Goal: Task Accomplishment & Management: Use online tool/utility

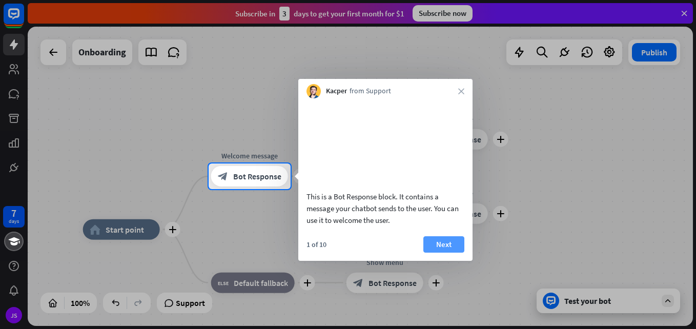
click at [435, 253] on button "Next" at bounding box center [443, 244] width 41 height 16
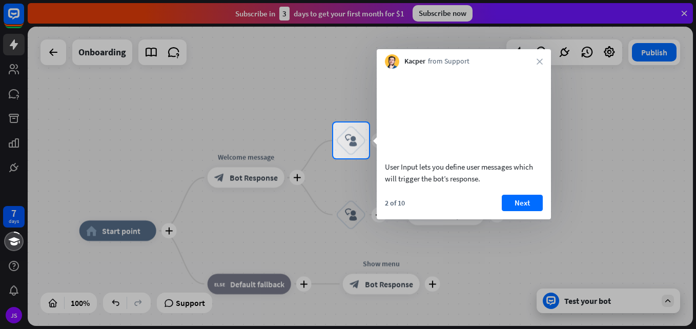
click at [435, 257] on div at bounding box center [348, 243] width 696 height 171
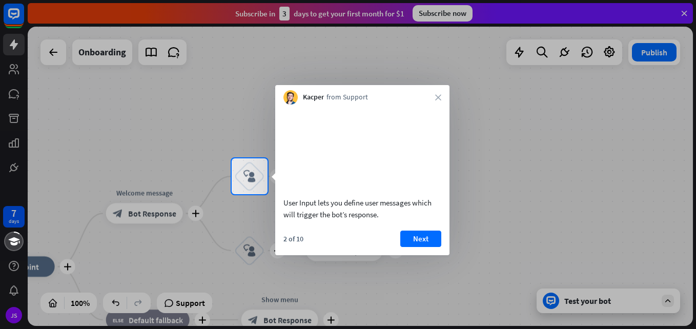
click at [435, 247] on button "Next" at bounding box center [420, 239] width 41 height 16
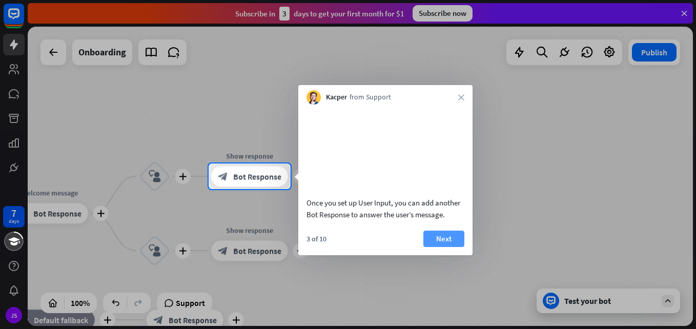
click at [434, 247] on button "Next" at bounding box center [443, 239] width 41 height 16
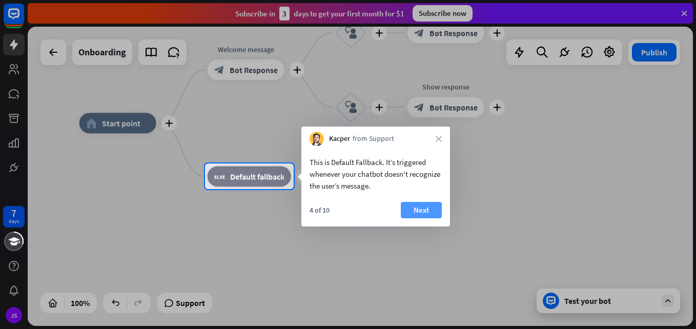
click at [421, 210] on button "Next" at bounding box center [421, 210] width 41 height 16
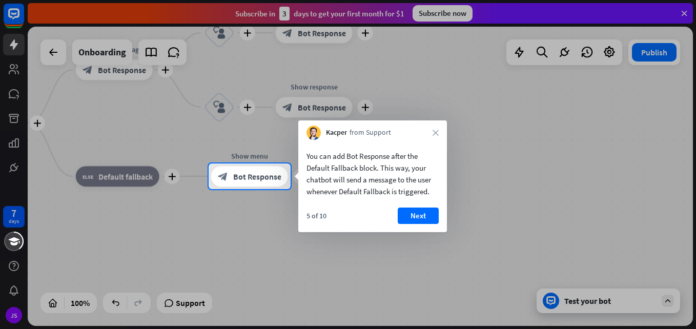
click at [421, 210] on button "Next" at bounding box center [418, 216] width 41 height 16
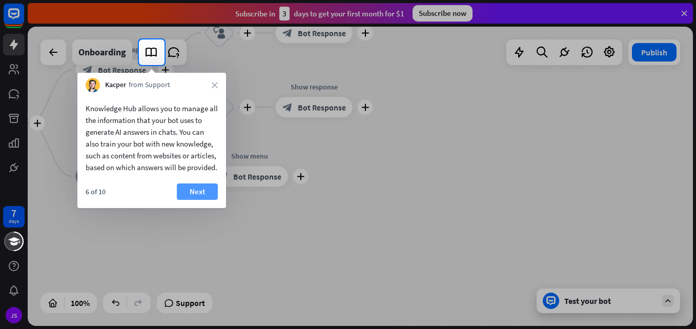
click at [194, 200] on button "Next" at bounding box center [197, 191] width 41 height 16
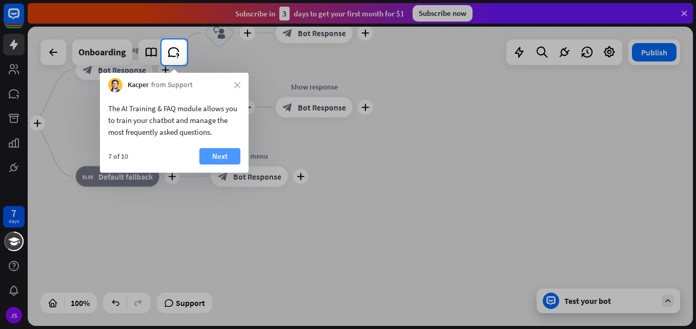
click at [214, 157] on button "Next" at bounding box center [219, 156] width 41 height 16
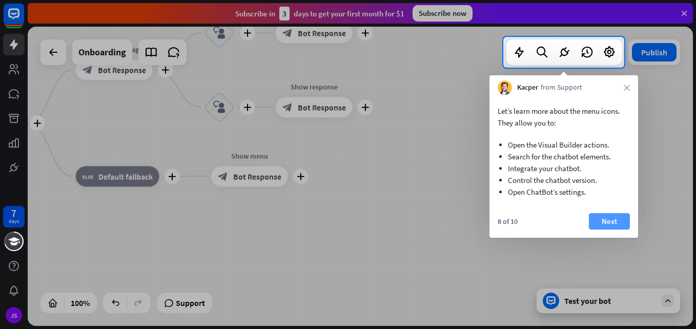
click at [627, 220] on button "Next" at bounding box center [609, 221] width 41 height 16
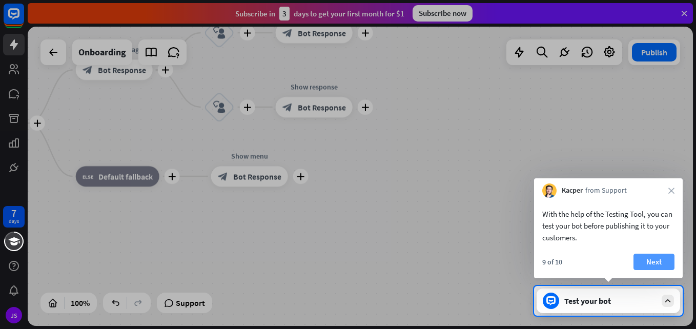
click at [655, 263] on button "Next" at bounding box center [653, 262] width 41 height 16
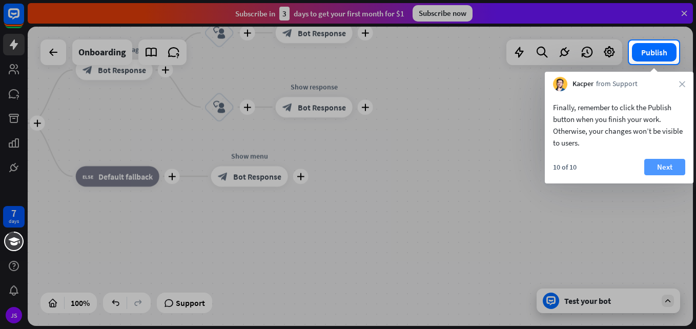
click at [669, 161] on button "Next" at bounding box center [664, 167] width 41 height 16
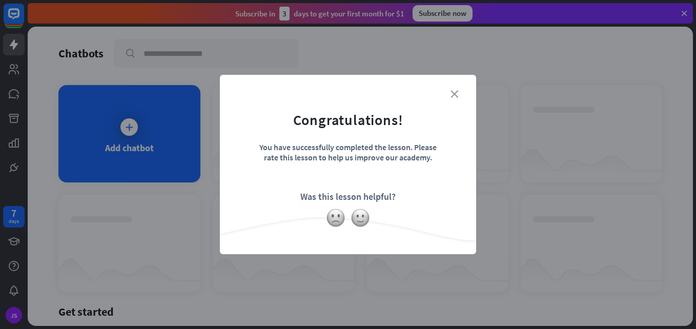
click at [453, 95] on icon "close" at bounding box center [454, 94] width 8 height 8
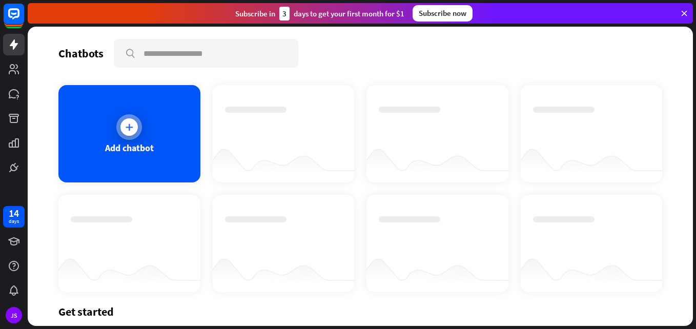
click at [128, 136] on div at bounding box center [129, 127] width 26 height 26
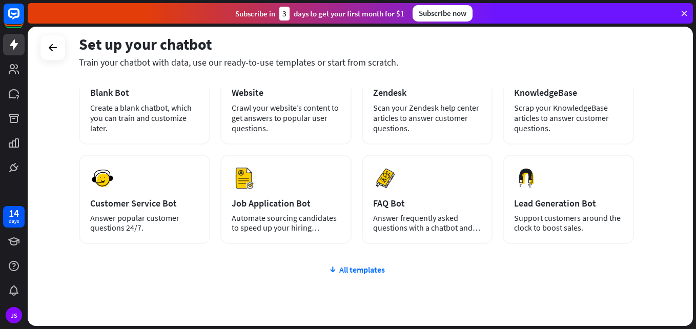
scroll to position [85, 0]
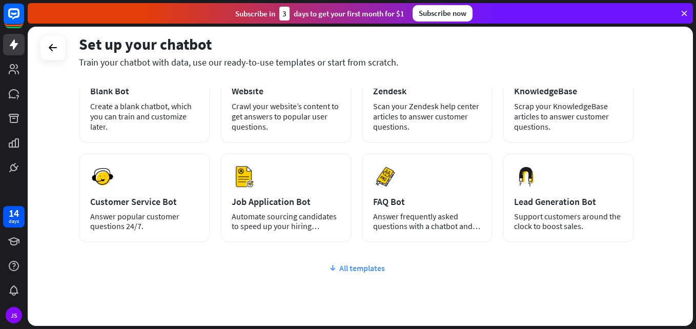
click at [380, 270] on div "All templates" at bounding box center [356, 268] width 555 height 10
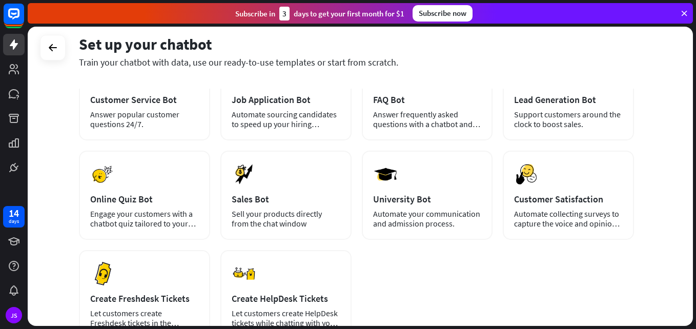
scroll to position [201, 0]
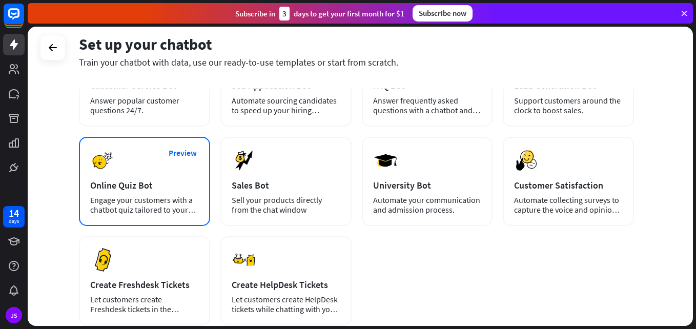
click at [198, 198] on div "Engage your customers with a chatbot quiz tailored to your needs." at bounding box center [144, 204] width 109 height 19
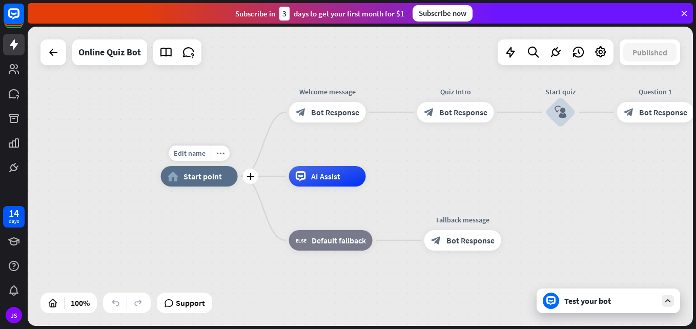
click at [200, 171] on div "home_2 Start point" at bounding box center [199, 176] width 77 height 20
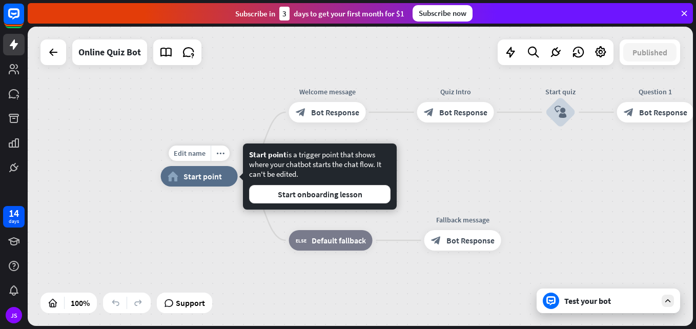
click at [188, 172] on span "Start point" at bounding box center [202, 176] width 38 height 10
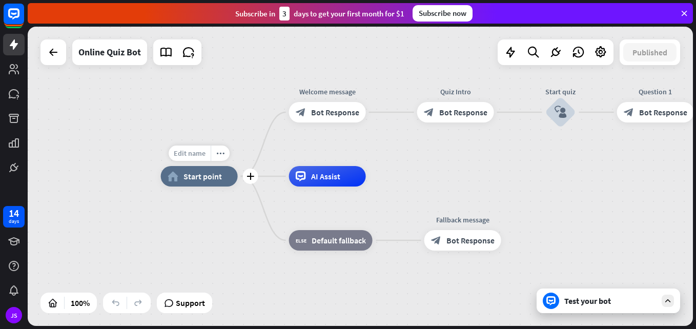
click at [193, 154] on span "Edit name" at bounding box center [190, 153] width 32 height 9
type input "*"
type input "**********"
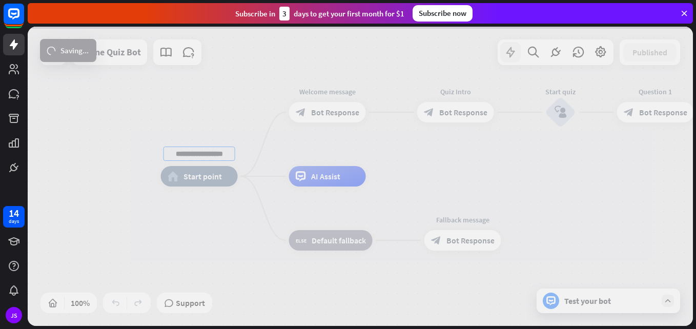
click at [509, 55] on div "**********" at bounding box center [360, 176] width 665 height 299
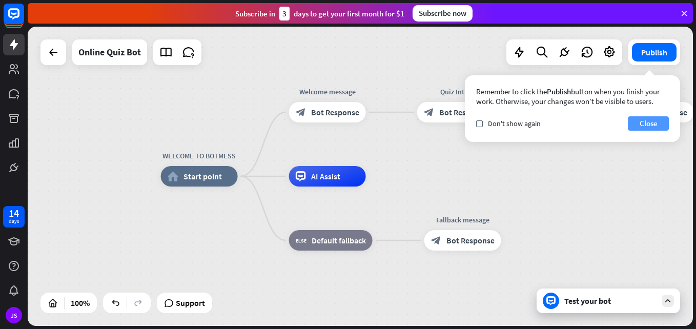
click at [651, 122] on button "Close" at bounding box center [648, 123] width 41 height 14
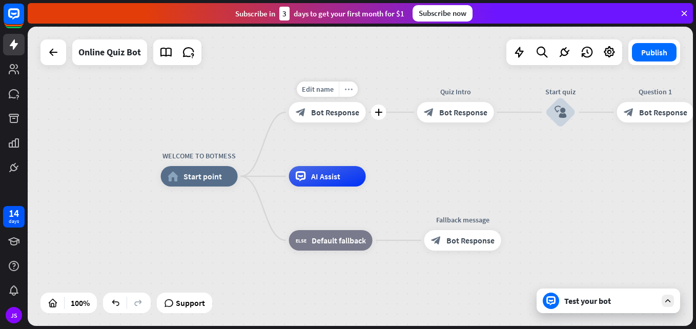
click at [344, 86] on icon "more_horiz" at bounding box center [348, 90] width 8 height 8
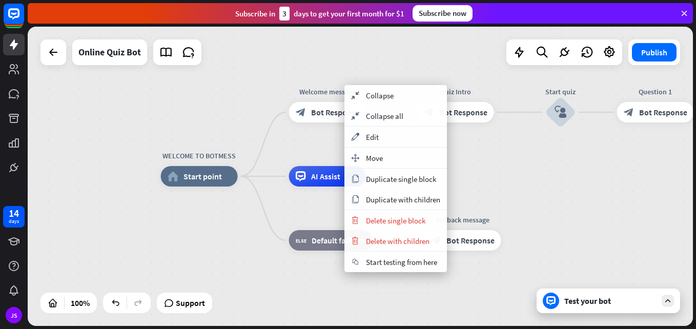
click at [367, 65] on div "WELCOME TO BOTMESS home_2 Start point Welcome message block_bot_response Bot Re…" at bounding box center [360, 176] width 665 height 299
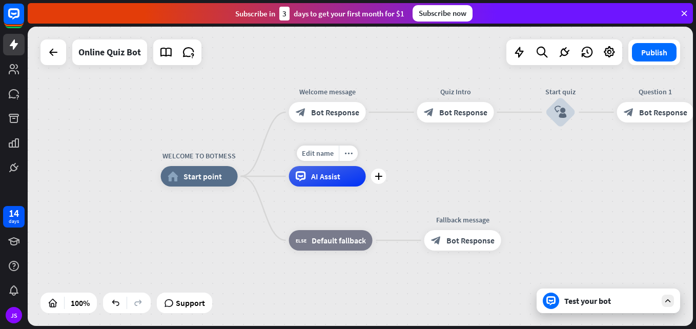
click at [338, 180] on span "AI Assist" at bounding box center [325, 176] width 29 height 10
click at [312, 110] on span "Bot Response" at bounding box center [335, 112] width 48 height 10
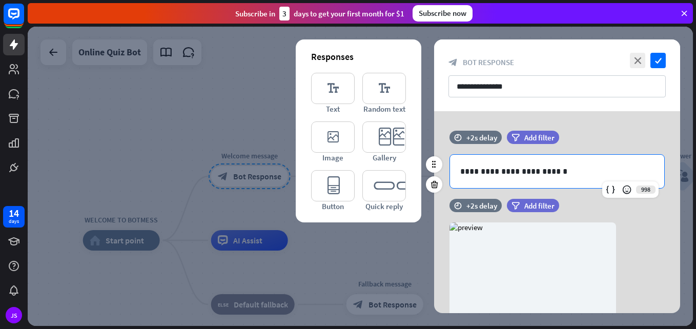
click at [558, 176] on p "**********" at bounding box center [557, 171] width 194 height 13
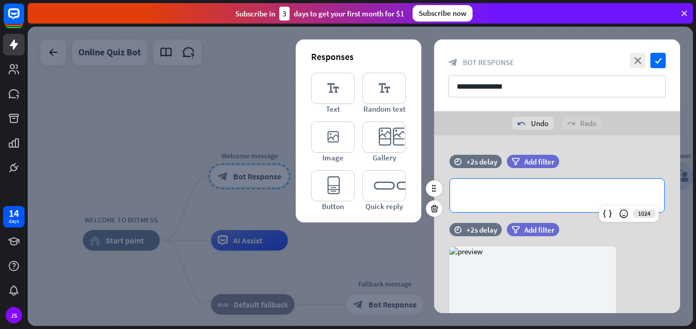
click at [546, 195] on p "**********" at bounding box center [557, 195] width 194 height 13
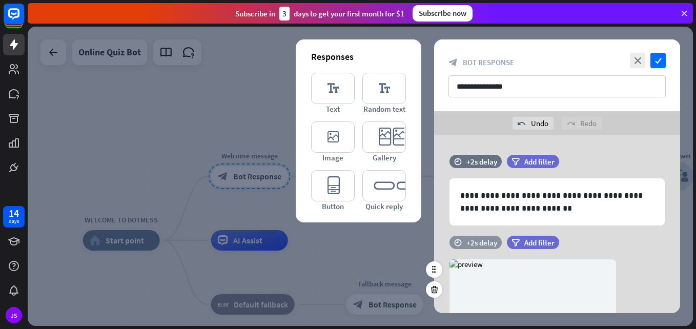
click at [480, 240] on div "+2s delay" at bounding box center [481, 243] width 31 height 10
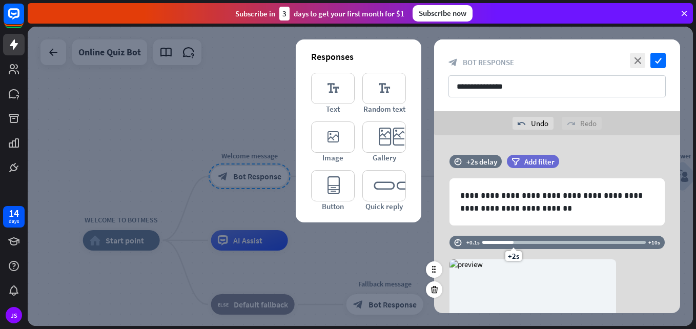
click at [484, 243] on div at bounding box center [497, 242] width 31 height 3
click at [482, 243] on div "+0.3s" at bounding box center [485, 242] width 7 height 7
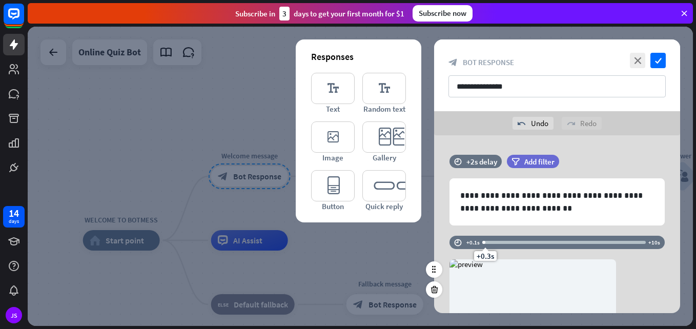
click at [482, 243] on div "+0.3s" at bounding box center [485, 242] width 7 height 7
drag, startPoint x: 482, startPoint y: 241, endPoint x: 469, endPoint y: 248, distance: 15.1
click at [469, 248] on div "time +0.1s +0.1s +10s" at bounding box center [556, 242] width 215 height 13
click at [662, 61] on icon "check" at bounding box center [657, 60] width 15 height 15
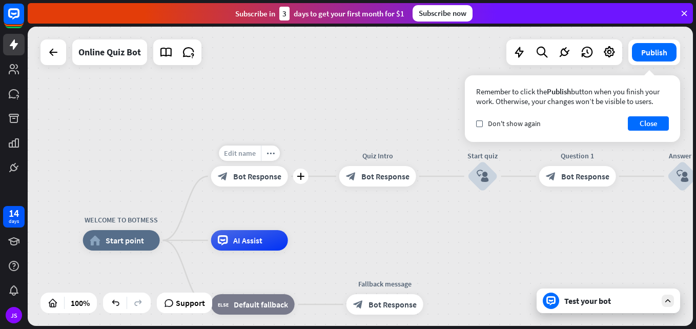
click at [245, 160] on div "Edit name" at bounding box center [240, 153] width 42 height 15
type input "*"
type input "**********"
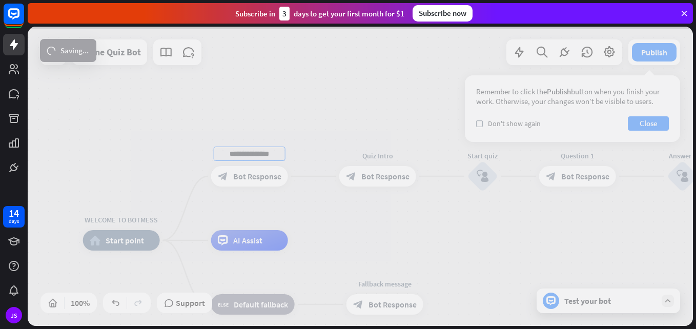
click at [394, 156] on div "**********" at bounding box center [360, 176] width 665 height 299
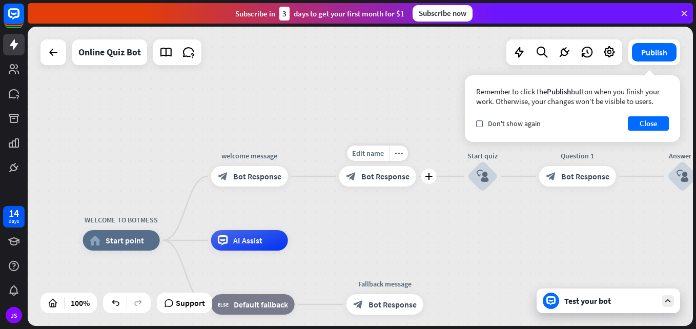
click at [380, 187] on div "Edit name more_horiz plus block_bot_response Bot Response" at bounding box center [377, 176] width 77 height 20
click at [380, 175] on span "Bot Response" at bounding box center [385, 176] width 48 height 10
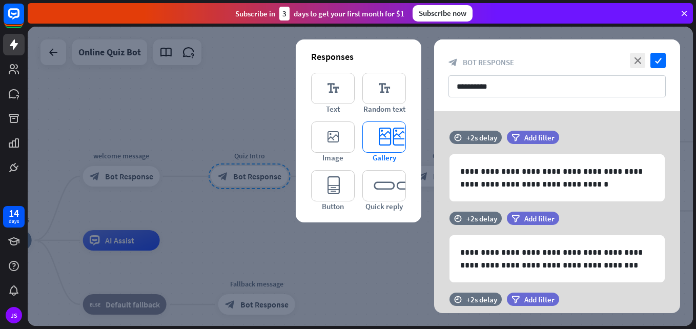
click at [391, 138] on icon "editor_card" at bounding box center [384, 136] width 44 height 31
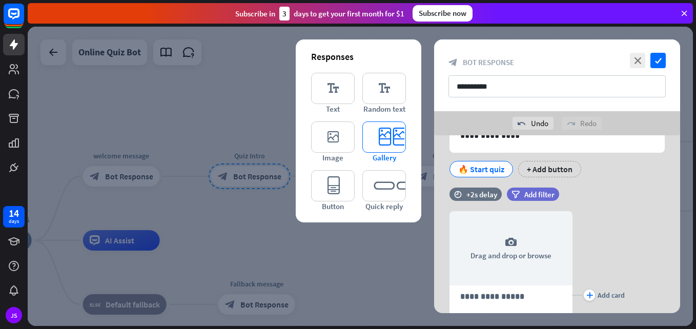
scroll to position [274, 0]
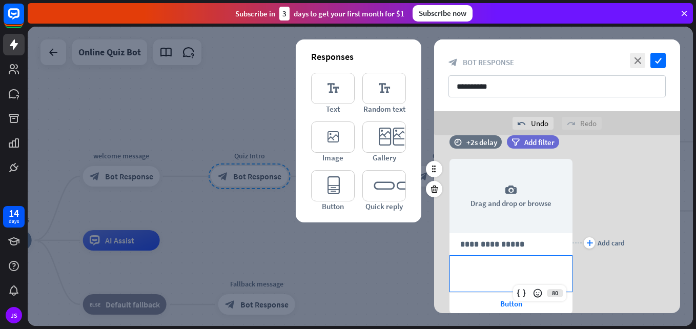
click at [511, 264] on p "**********" at bounding box center [510, 267] width 101 height 13
click at [501, 300] on span "Button" at bounding box center [511, 304] width 22 height 10
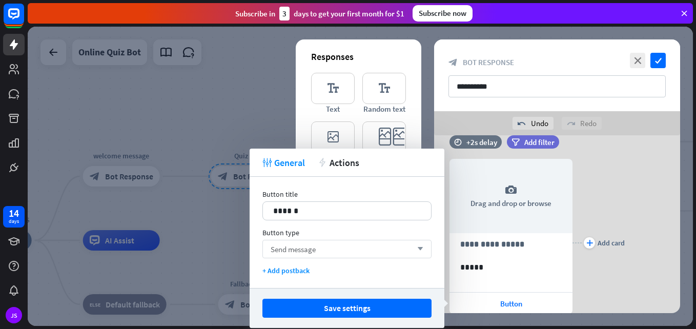
drag, startPoint x: 400, startPoint y: 237, endPoint x: 400, endPoint y: 245, distance: 8.7
click at [400, 245] on div "Button type Send message arrow_down" at bounding box center [346, 243] width 169 height 30
click at [400, 245] on div "Send message arrow_down" at bounding box center [346, 249] width 169 height 18
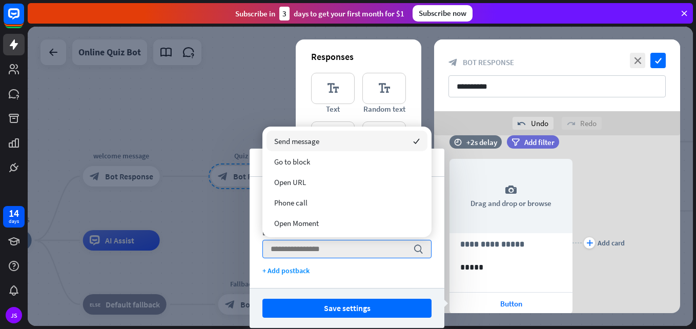
click at [343, 142] on div "Send message checked" at bounding box center [346, 141] width 161 height 20
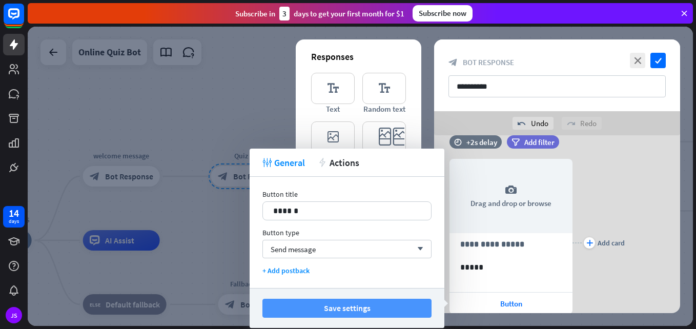
click at [357, 301] on button "Save settings" at bounding box center [346, 308] width 169 height 19
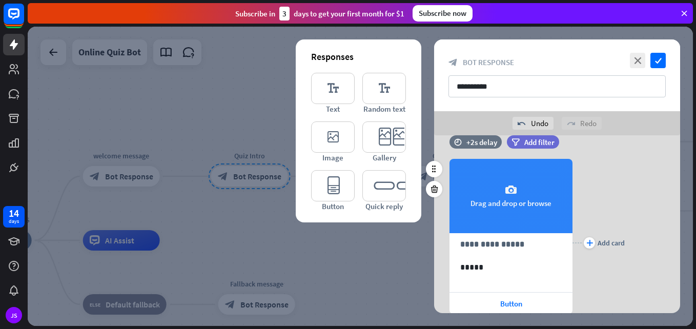
click at [516, 189] on icon "camera" at bounding box center [511, 190] width 12 height 12
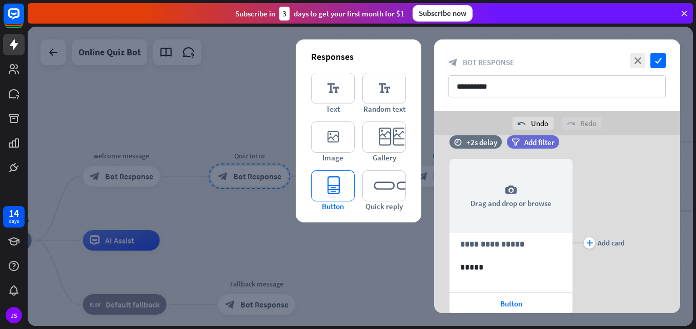
click at [335, 184] on icon "editor_button" at bounding box center [333, 185] width 44 height 31
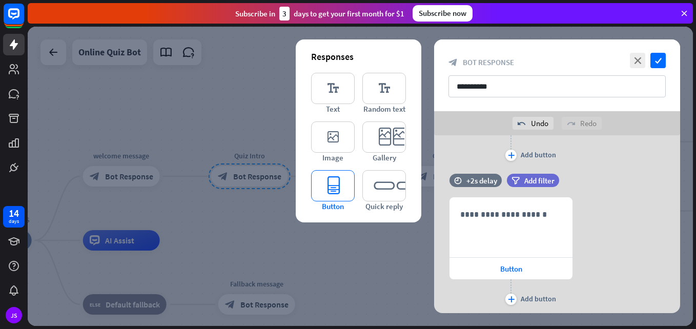
scroll to position [483, 0]
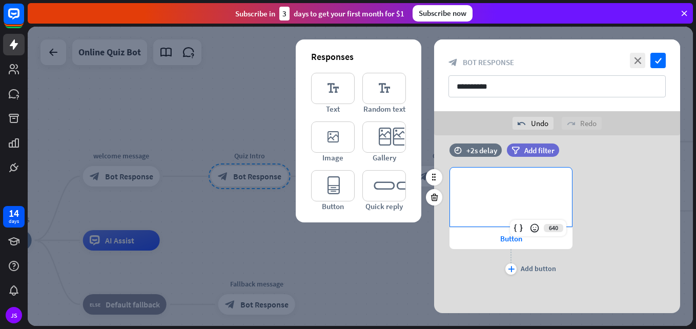
click at [521, 191] on div "**********" at bounding box center [511, 197] width 122 height 59
click at [532, 229] on icon at bounding box center [534, 228] width 10 height 10
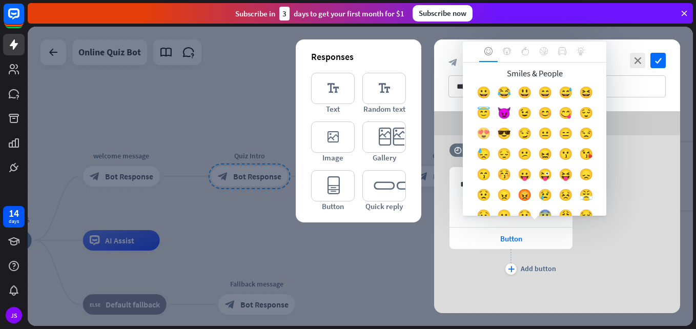
click at [494, 136] on div "😍" at bounding box center [483, 136] width 20 height 20
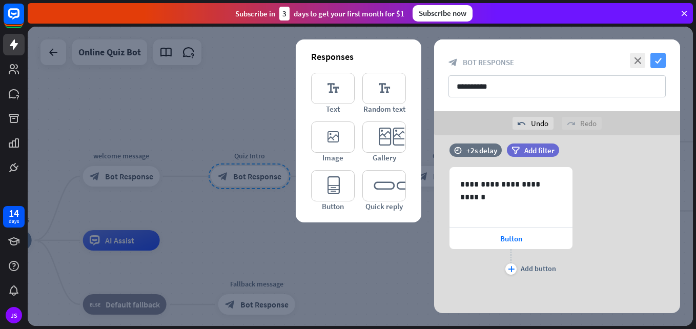
click at [658, 57] on icon "check" at bounding box center [657, 60] width 15 height 15
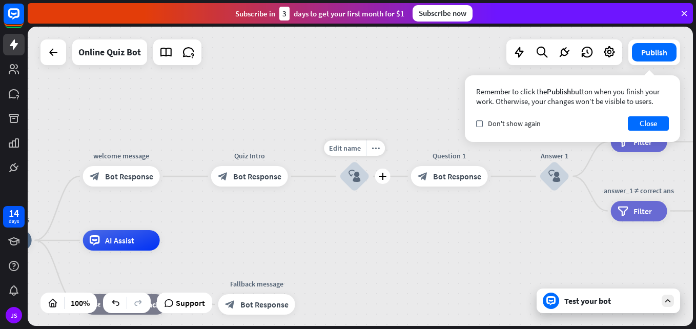
click at [359, 188] on div "block_user_input" at bounding box center [354, 176] width 31 height 31
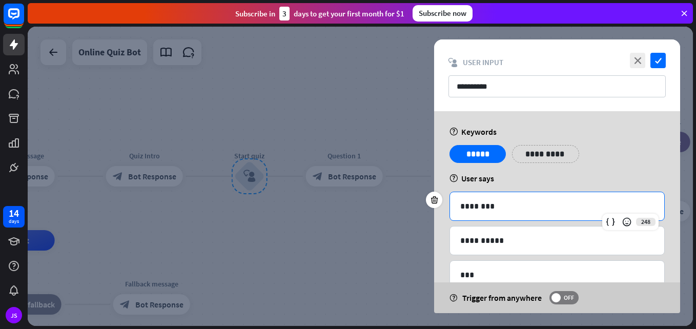
click at [501, 210] on p "********" at bounding box center [557, 206] width 194 height 13
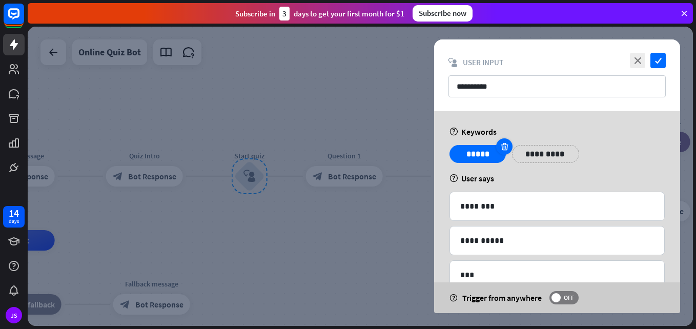
click at [499, 143] on div at bounding box center [504, 146] width 16 height 16
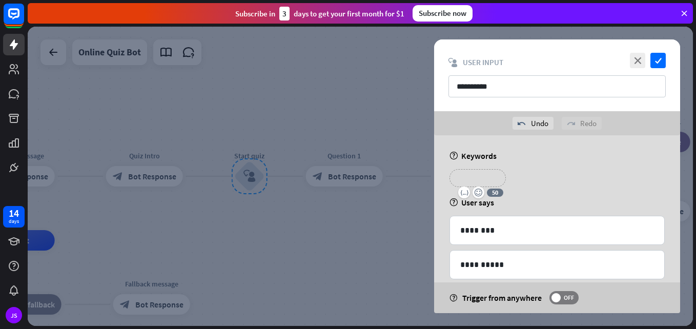
click at [488, 179] on p "*******" at bounding box center [477, 178] width 41 height 13
click at [659, 61] on icon "check" at bounding box center [657, 60] width 15 height 15
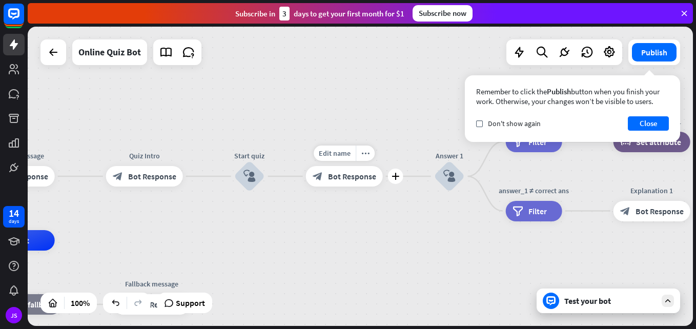
click at [372, 182] on div "block_bot_response Bot Response" at bounding box center [344, 176] width 77 height 20
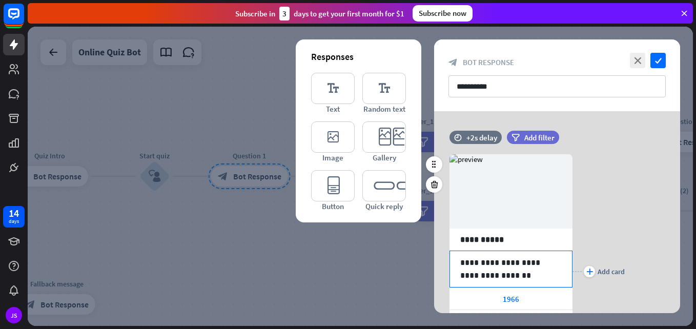
click at [516, 270] on p "**********" at bounding box center [510, 269] width 101 height 26
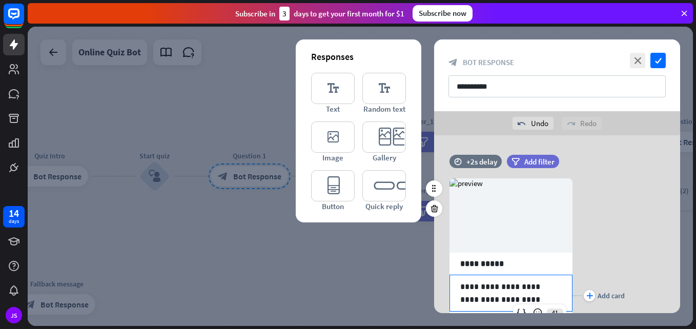
click at [462, 289] on p "**********" at bounding box center [510, 293] width 101 height 26
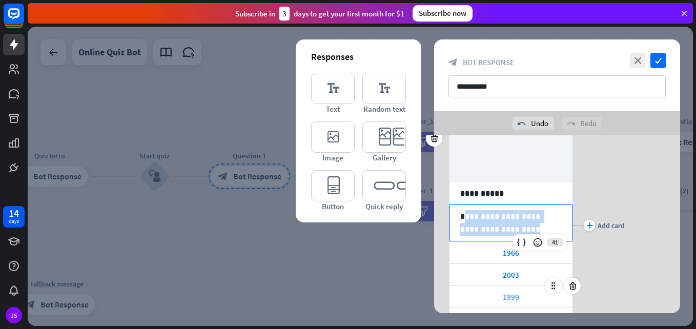
scroll to position [73, 0]
drag, startPoint x: 463, startPoint y: 290, endPoint x: 496, endPoint y: 300, distance: 34.4
click at [496, 300] on div "**********" at bounding box center [510, 222] width 123 height 265
drag, startPoint x: 458, startPoint y: 213, endPoint x: 506, endPoint y: 232, distance: 51.8
click at [506, 232] on div "**********" at bounding box center [511, 220] width 122 height 36
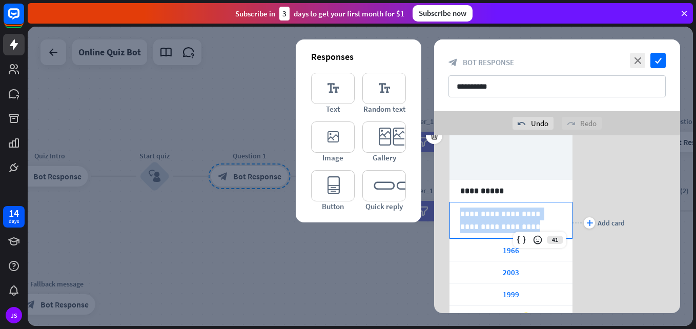
copy p "**********"
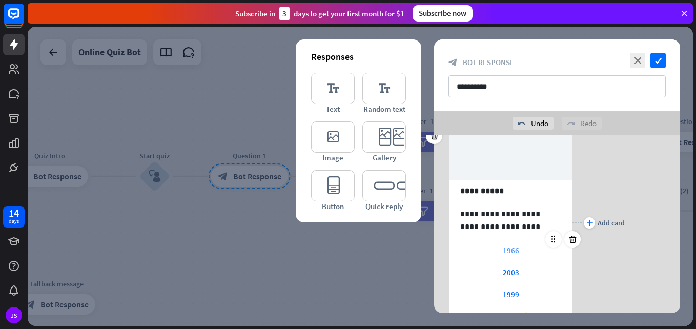
click at [507, 257] on div "1966" at bounding box center [510, 250] width 123 height 22
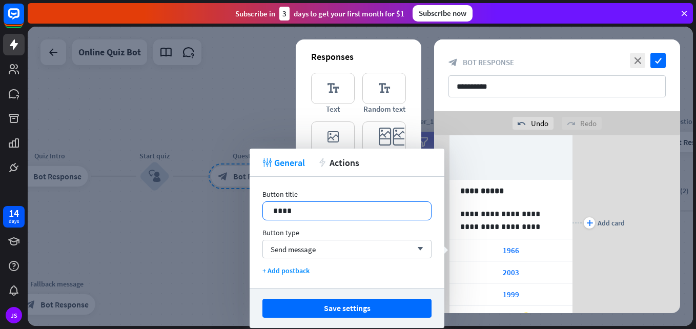
click at [343, 209] on p "****" at bounding box center [347, 210] width 148 height 13
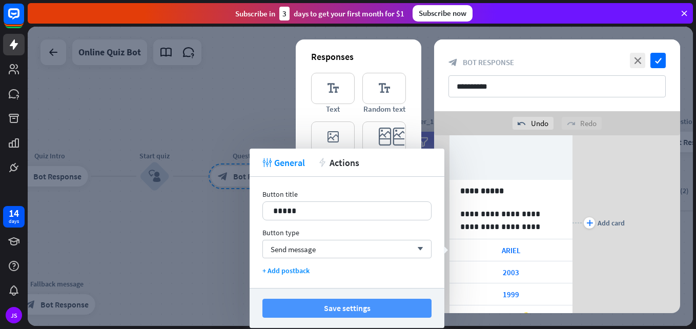
click at [343, 308] on button "Save settings" at bounding box center [346, 308] width 169 height 19
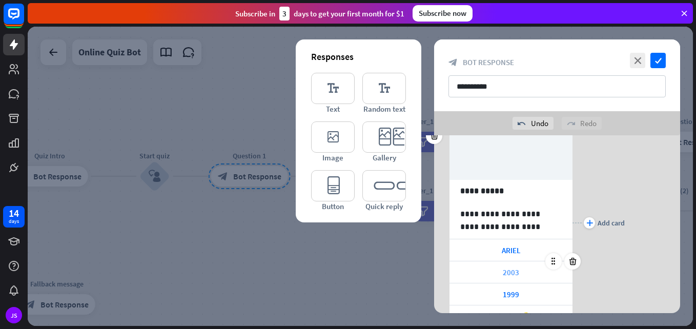
click at [495, 272] on div "2003" at bounding box center [510, 272] width 123 height 22
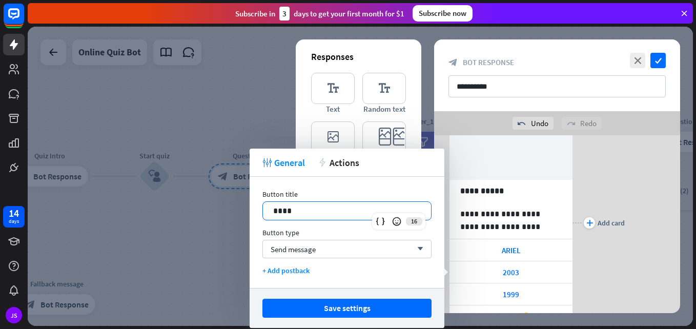
click at [365, 207] on p "****" at bounding box center [347, 210] width 148 height 13
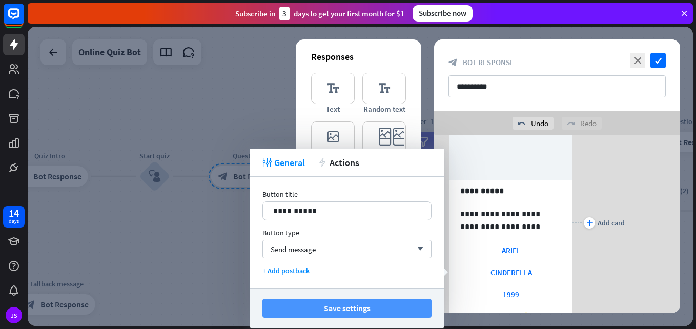
click at [365, 305] on button "Save settings" at bounding box center [346, 308] width 169 height 19
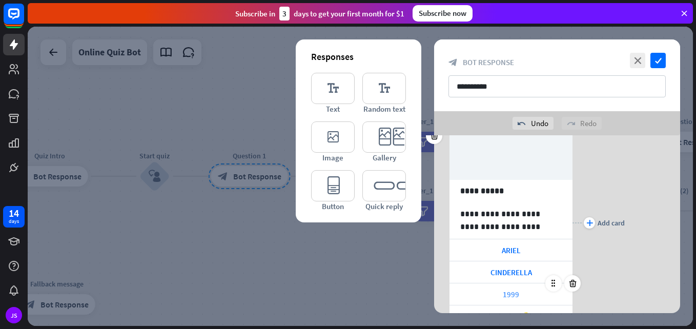
click at [491, 297] on div "1999" at bounding box center [510, 294] width 123 height 22
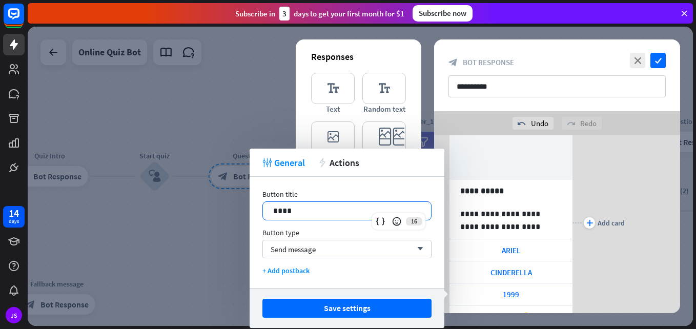
click at [322, 207] on p "****" at bounding box center [347, 210] width 148 height 13
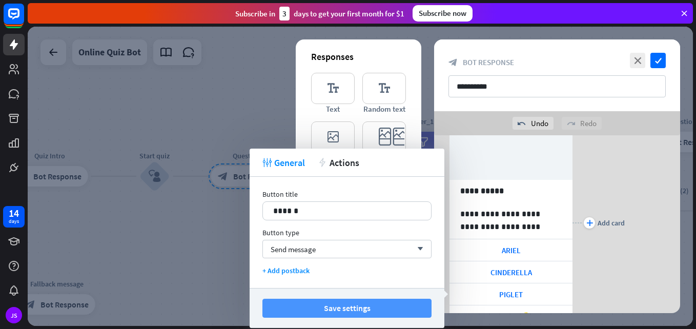
click at [354, 300] on button "Save settings" at bounding box center [346, 308] width 169 height 19
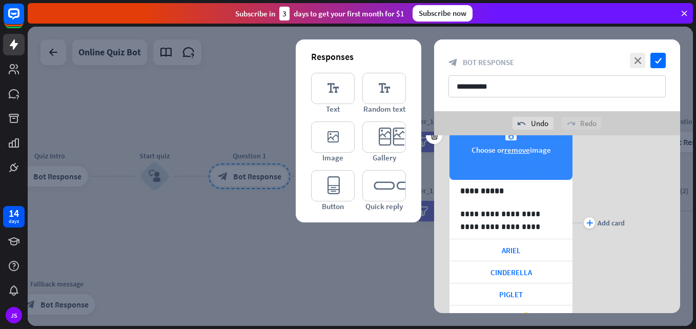
click at [500, 155] on div "camera Choose or remove image" at bounding box center [510, 143] width 123 height 74
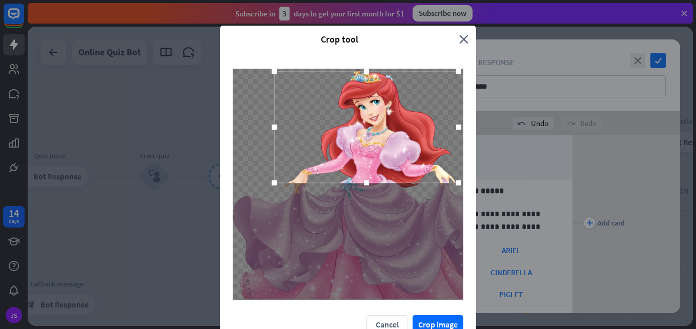
drag, startPoint x: 386, startPoint y: 187, endPoint x: 404, endPoint y: 130, distance: 59.8
click at [404, 130] on div at bounding box center [366, 128] width 184 height 112
click at [441, 323] on div "Crop tool close Cancel Crop image" at bounding box center [348, 164] width 696 height 329
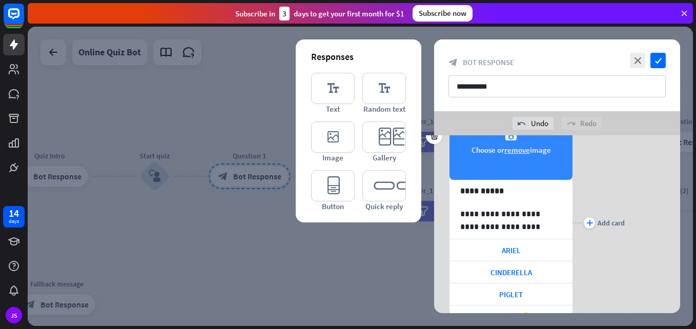
click at [524, 156] on div "camera Choose or remove image" at bounding box center [510, 143] width 123 height 74
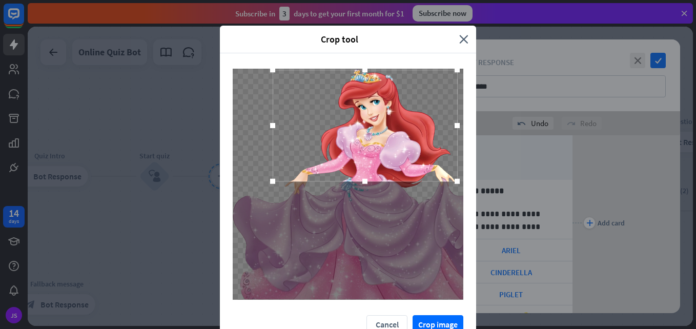
drag, startPoint x: 346, startPoint y: 170, endPoint x: 363, endPoint y: 112, distance: 60.8
click at [363, 112] on div at bounding box center [365, 126] width 184 height 112
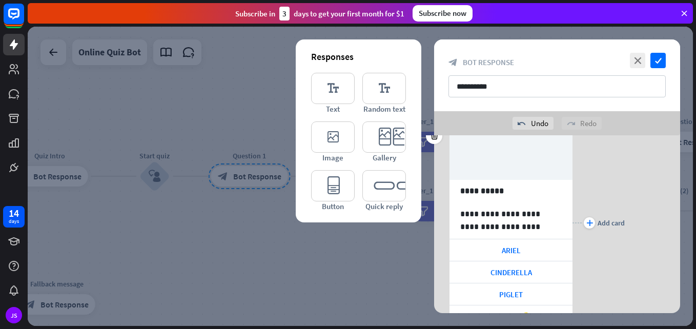
click at [428, 320] on div "Crop tool close Cancel Crop image" at bounding box center [348, 164] width 696 height 329
click at [662, 61] on icon "check" at bounding box center [657, 60] width 15 height 15
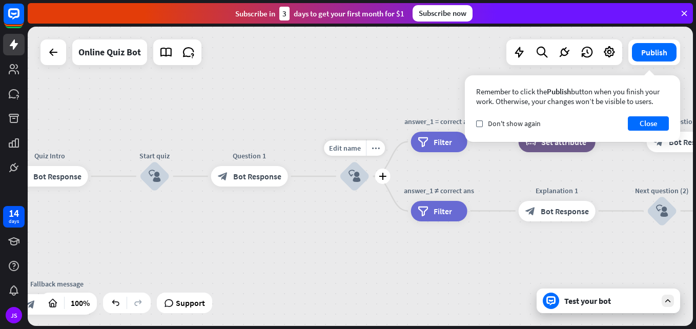
click at [357, 176] on icon "block_user_input" at bounding box center [354, 176] width 12 height 12
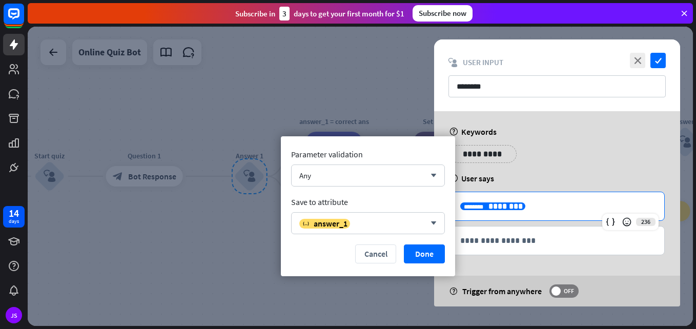
click at [518, 206] on p "**********" at bounding box center [557, 206] width 194 height 13
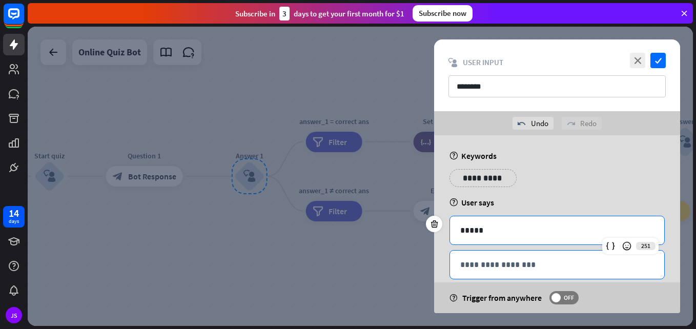
click at [507, 260] on p "**********" at bounding box center [557, 264] width 194 height 13
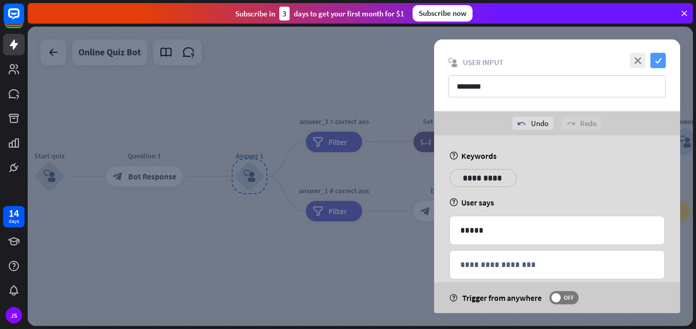
click at [664, 53] on icon "check" at bounding box center [657, 60] width 15 height 15
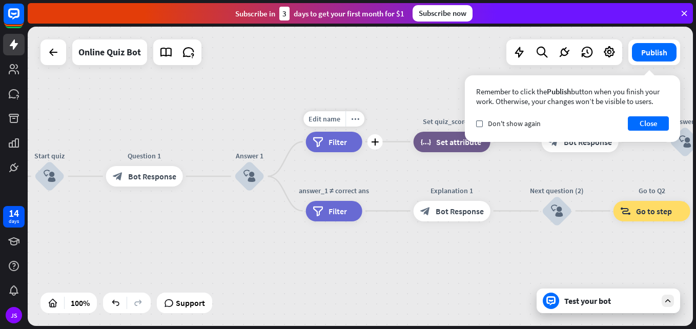
click at [342, 138] on span "Filter" at bounding box center [338, 142] width 18 height 10
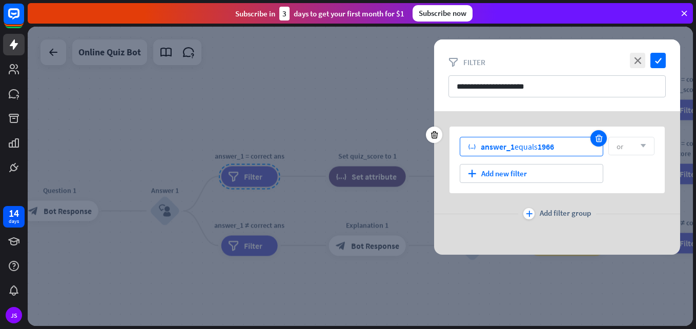
click at [599, 135] on icon at bounding box center [599, 138] width 10 height 9
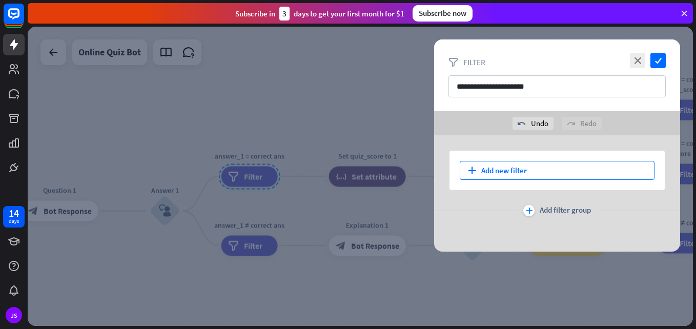
click at [539, 173] on div "plus Add new filter" at bounding box center [557, 170] width 195 height 19
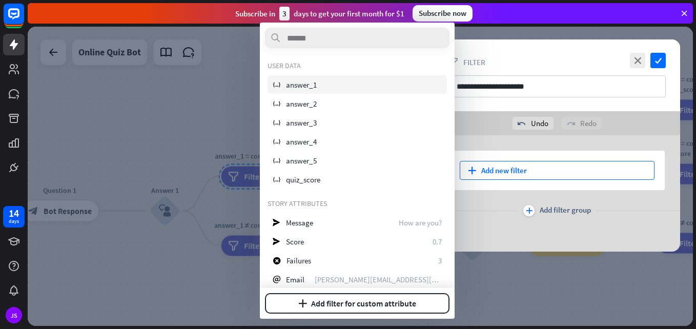
click at [399, 90] on div "variable answer_1" at bounding box center [357, 84] width 179 height 18
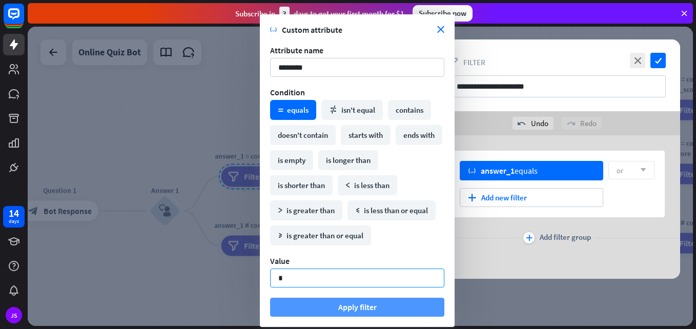
type input "*"
click at [354, 303] on button "Apply filter" at bounding box center [357, 307] width 174 height 19
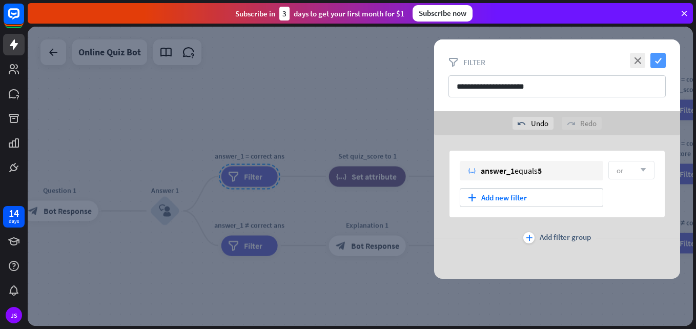
click at [660, 56] on icon "check" at bounding box center [657, 60] width 15 height 15
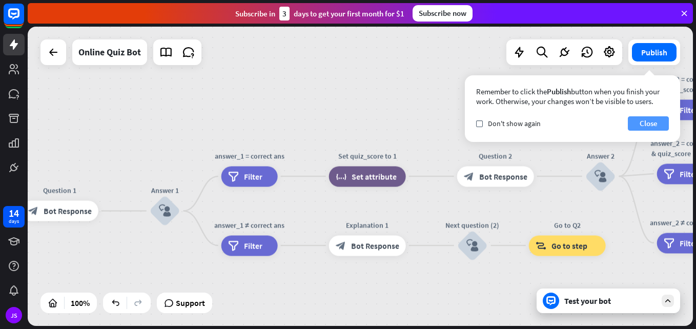
click at [653, 119] on button "Close" at bounding box center [648, 123] width 41 height 14
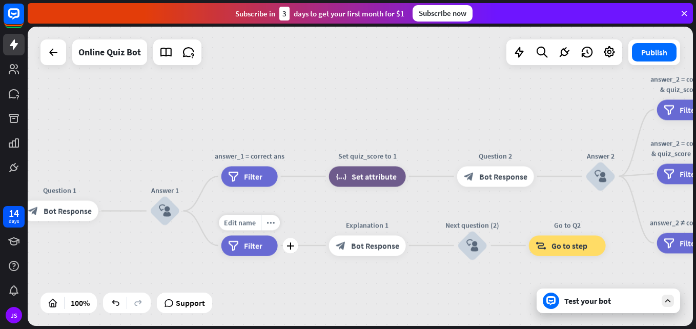
click at [256, 254] on div "filter Filter" at bounding box center [249, 245] width 56 height 20
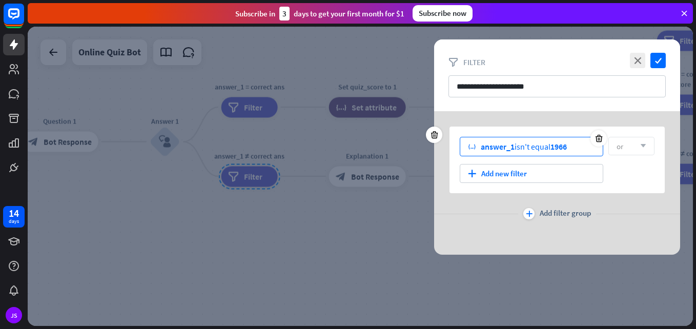
click at [509, 145] on span "answer_1" at bounding box center [498, 146] width 34 height 10
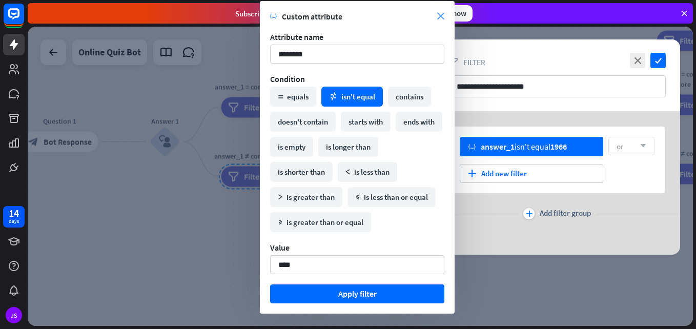
click at [438, 17] on icon "close" at bounding box center [440, 16] width 7 height 7
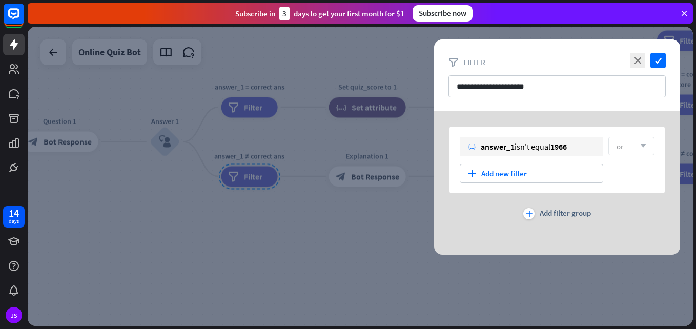
click at [305, 106] on div at bounding box center [360, 176] width 665 height 299
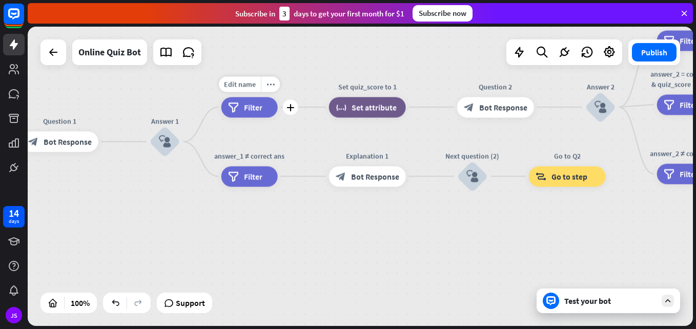
click at [265, 111] on div "filter Filter" at bounding box center [249, 107] width 56 height 20
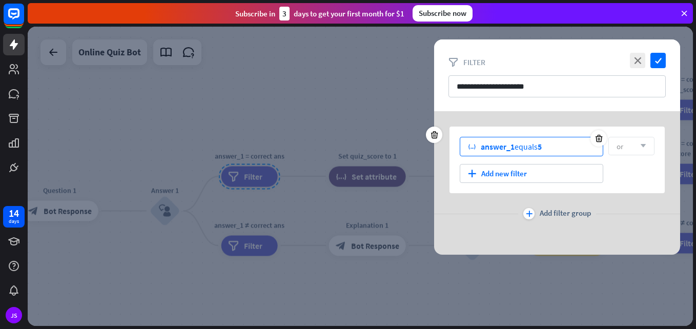
click at [553, 153] on div "variable answer_1 equals 5" at bounding box center [531, 146] width 143 height 19
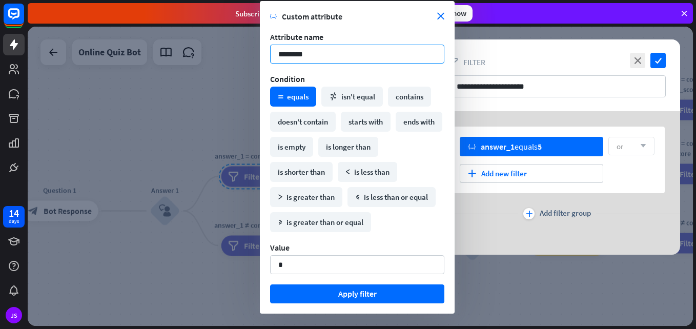
click at [359, 49] on input "********" at bounding box center [357, 54] width 174 height 19
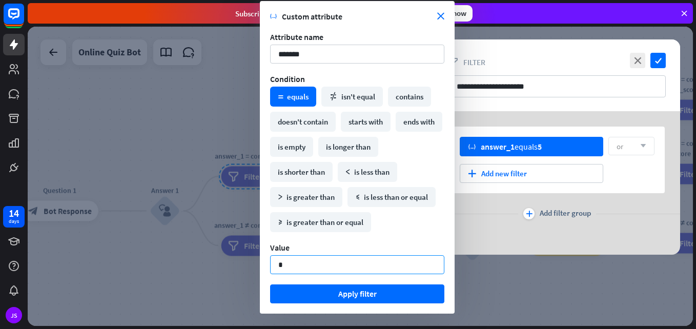
click at [309, 272] on input "*" at bounding box center [357, 264] width 174 height 19
type input "******"
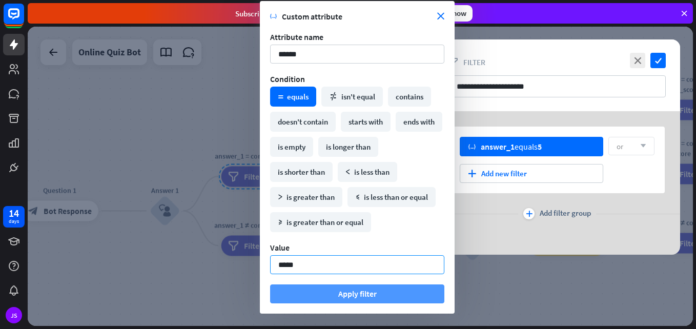
type input "*****"
click at [336, 292] on button "Apply filter" at bounding box center [357, 293] width 174 height 19
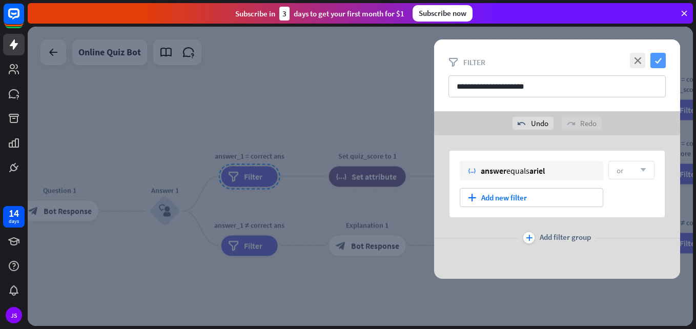
click at [655, 60] on icon "check" at bounding box center [657, 60] width 15 height 15
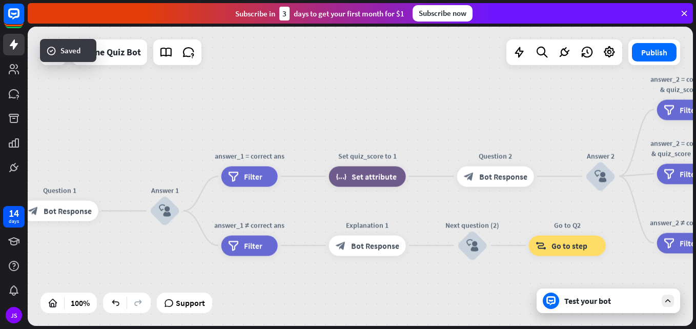
click at [600, 289] on div "Test your bot" at bounding box center [608, 301] width 143 height 25
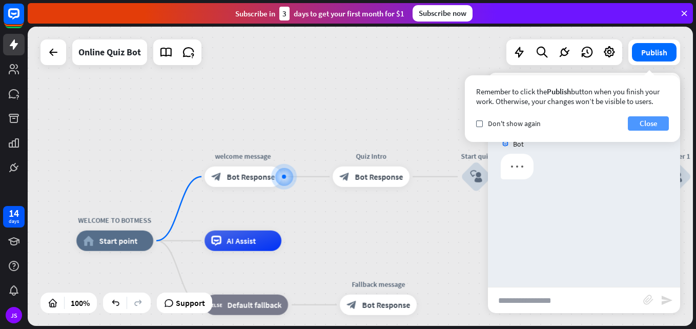
click at [660, 122] on button "Close" at bounding box center [648, 123] width 41 height 14
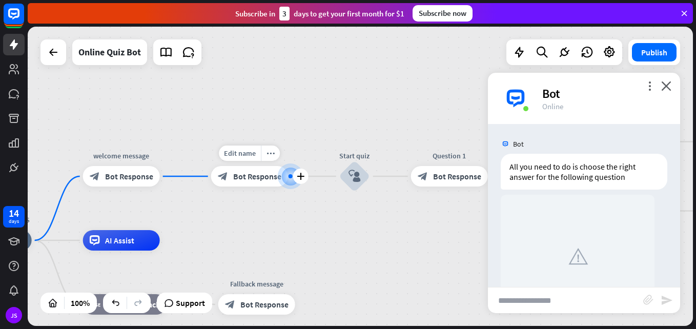
click at [263, 177] on span "Bot Response" at bounding box center [257, 176] width 48 height 10
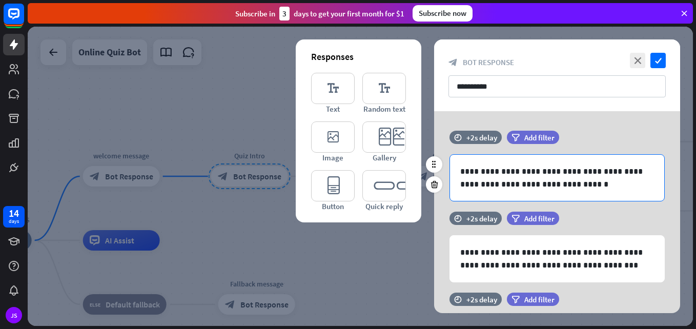
click at [463, 184] on p "**********" at bounding box center [557, 178] width 194 height 26
click at [598, 172] on p "**********" at bounding box center [557, 178] width 194 height 26
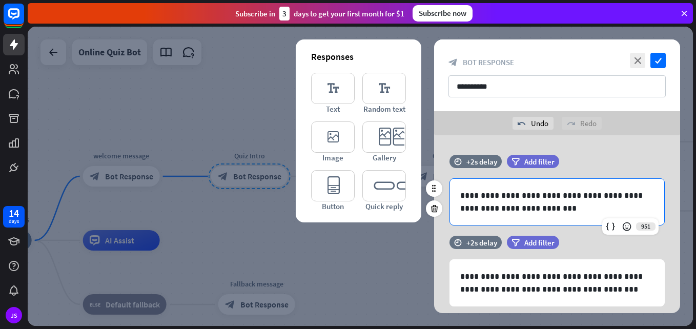
click at [523, 204] on p "**********" at bounding box center [557, 202] width 194 height 26
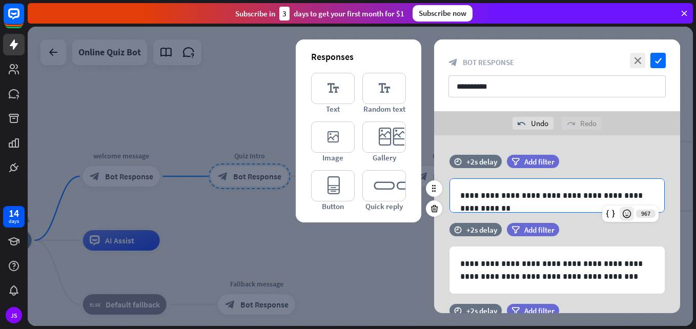
click at [625, 217] on icon at bounding box center [627, 214] width 10 height 10
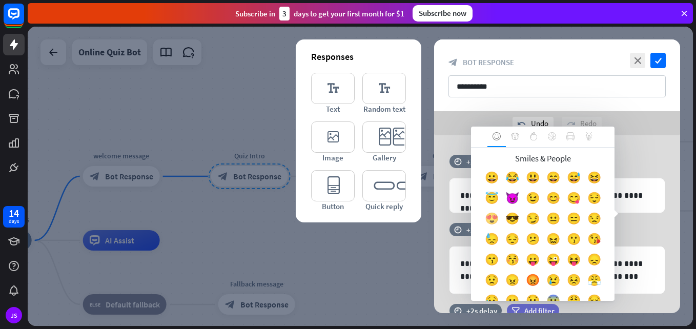
click at [502, 217] on div "😍" at bounding box center [491, 221] width 20 height 20
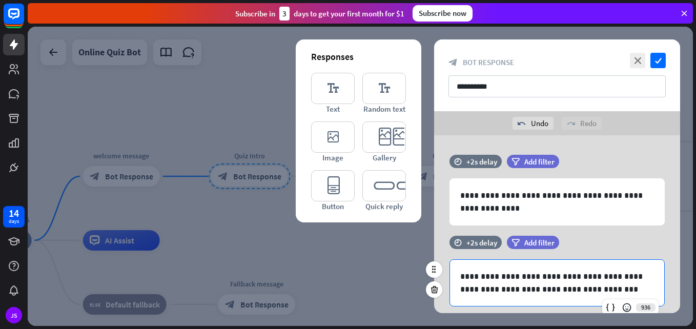
click at [514, 277] on p "**********" at bounding box center [557, 283] width 194 height 26
click at [645, 277] on p "**********" at bounding box center [557, 283] width 194 height 26
click at [460, 290] on p "**********" at bounding box center [557, 283] width 194 height 26
click at [468, 291] on p "**********" at bounding box center [557, 283] width 194 height 26
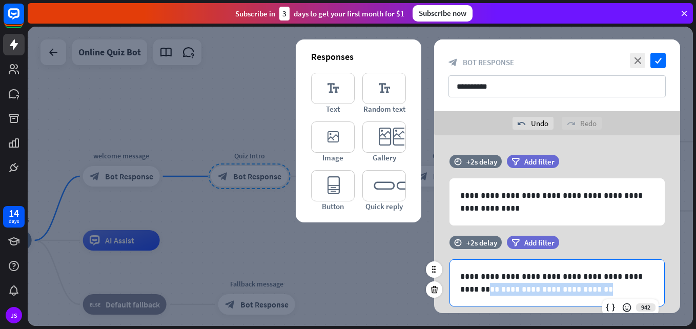
drag, startPoint x: 462, startPoint y: 290, endPoint x: 579, endPoint y: 294, distance: 116.9
click at [579, 294] on p "**********" at bounding box center [557, 283] width 194 height 26
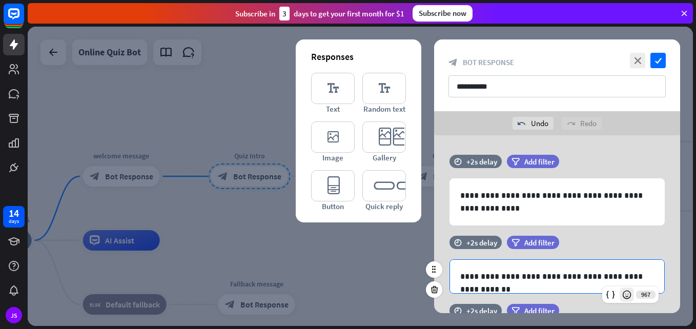
click at [625, 300] on div at bounding box center [627, 295] width 14 height 14
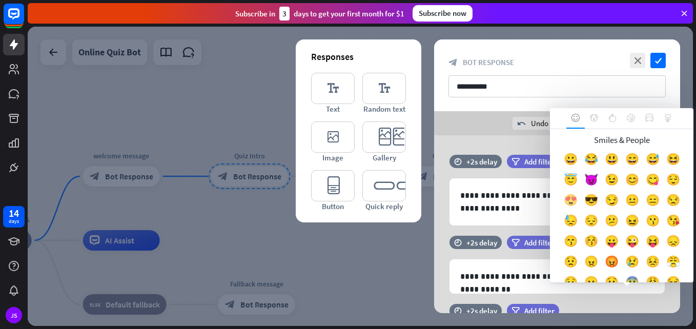
click at [581, 201] on div "😍" at bounding box center [570, 202] width 20 height 20
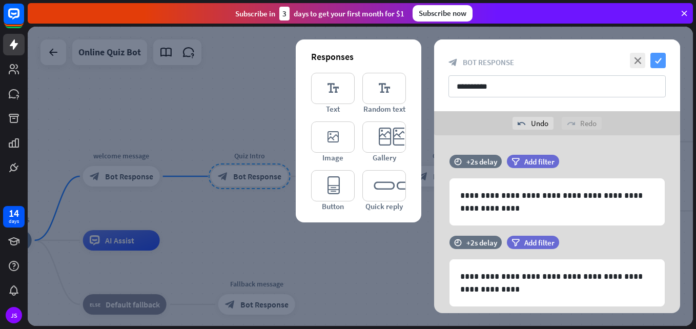
click at [655, 58] on icon "check" at bounding box center [657, 60] width 15 height 15
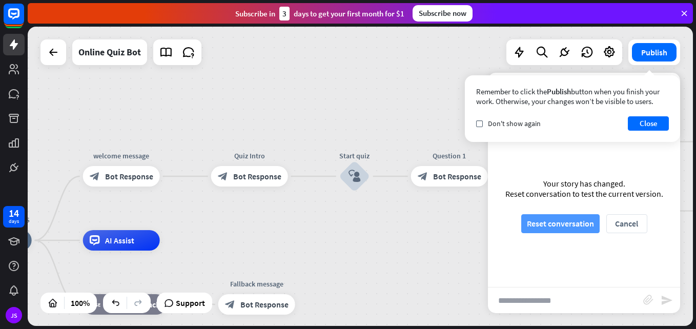
click at [572, 219] on button "Reset conversation" at bounding box center [560, 223] width 78 height 19
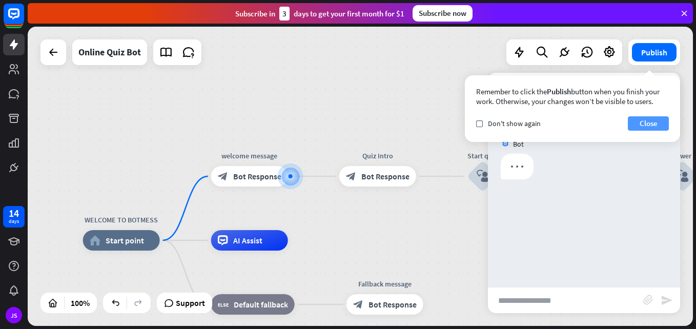
click at [655, 116] on button "Close" at bounding box center [648, 123] width 41 height 14
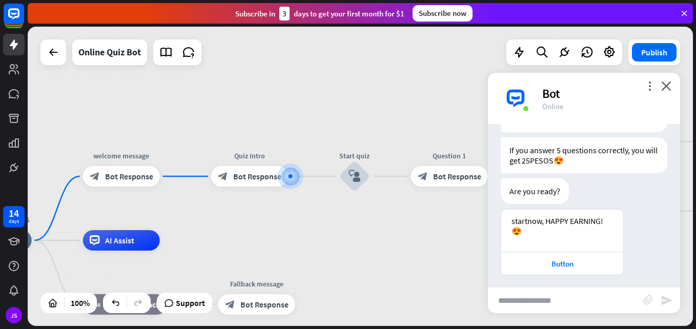
scroll to position [230, 0]
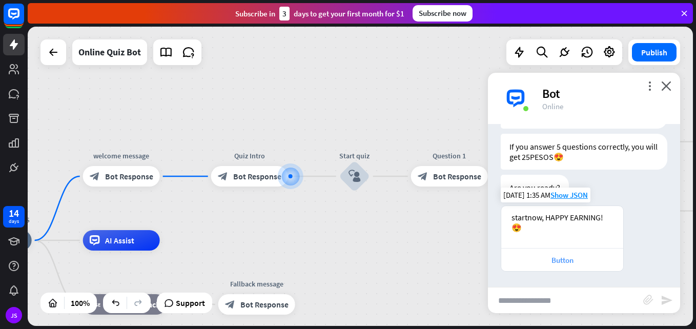
click at [579, 261] on div "Button" at bounding box center [562, 260] width 112 height 10
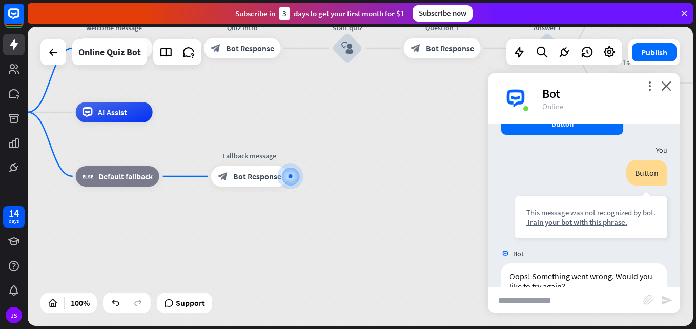
scroll to position [362, 0]
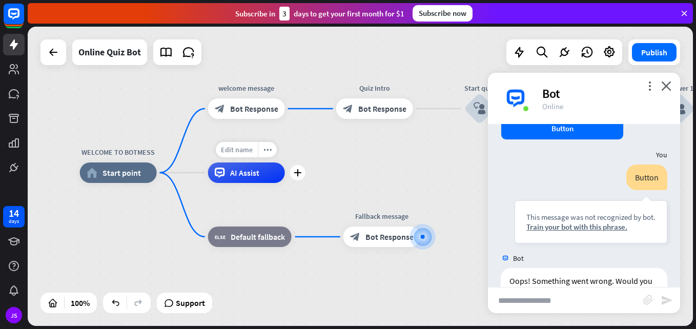
drag, startPoint x: 84, startPoint y: 87, endPoint x: 216, endPoint y: 148, distance: 145.4
click at [216, 162] on div "Edit name more_horiz plus AI Assist" at bounding box center [246, 172] width 77 height 20
click at [386, 238] on span "Bot Response" at bounding box center [389, 237] width 48 height 10
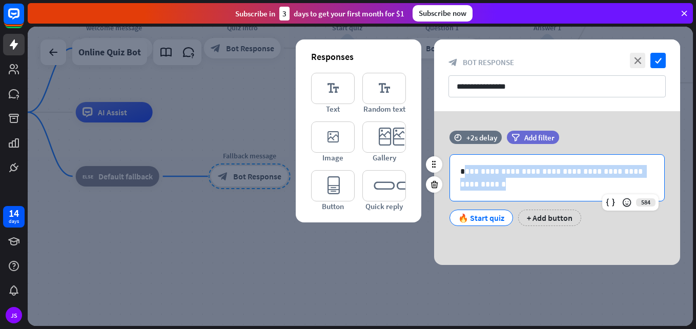
drag, startPoint x: 463, startPoint y: 174, endPoint x: 492, endPoint y: 194, distance: 35.7
click at [495, 195] on div "**********" at bounding box center [557, 178] width 214 height 46
drag, startPoint x: 461, startPoint y: 172, endPoint x: 507, endPoint y: 197, distance: 52.8
click at [507, 197] on div "**********" at bounding box center [557, 178] width 214 height 46
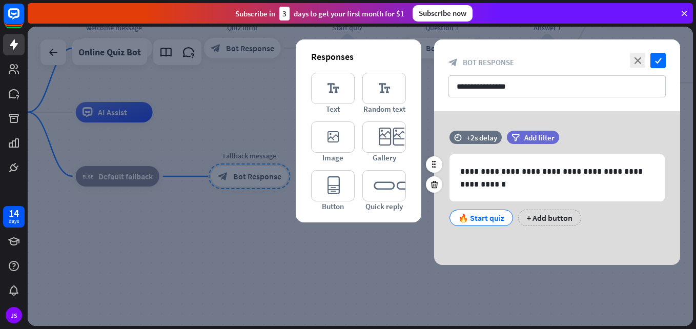
click at [491, 219] on div "🔥 Start quiz" at bounding box center [481, 217] width 46 height 15
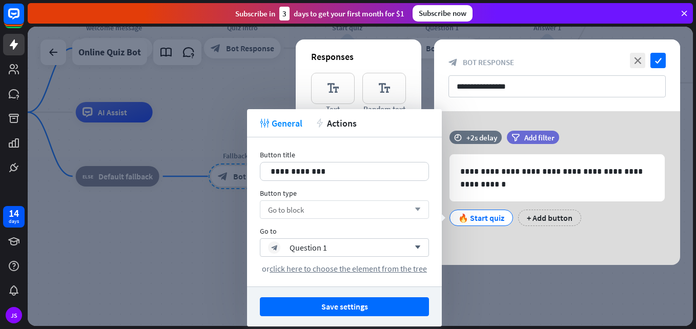
click at [420, 211] on icon "arrow_down" at bounding box center [414, 210] width 11 height 6
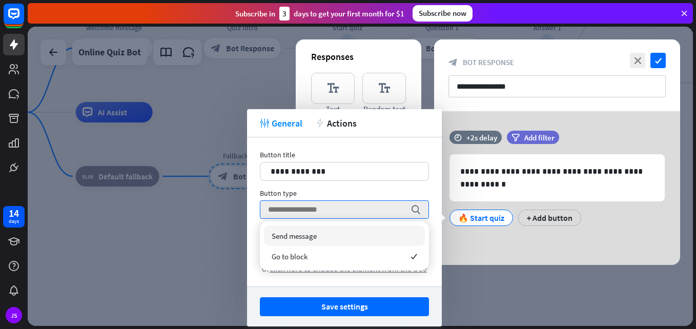
click at [383, 240] on div "Send message" at bounding box center [344, 235] width 161 height 20
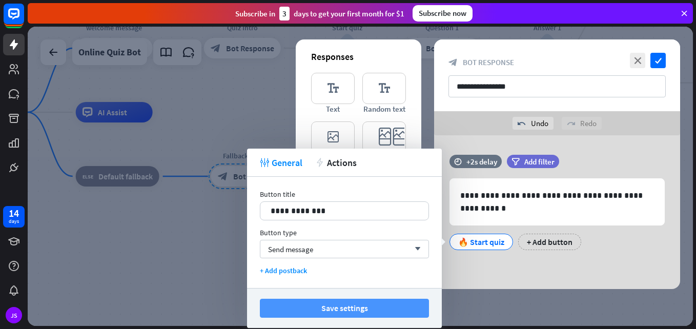
click at [379, 306] on button "Save settings" at bounding box center [344, 308] width 169 height 19
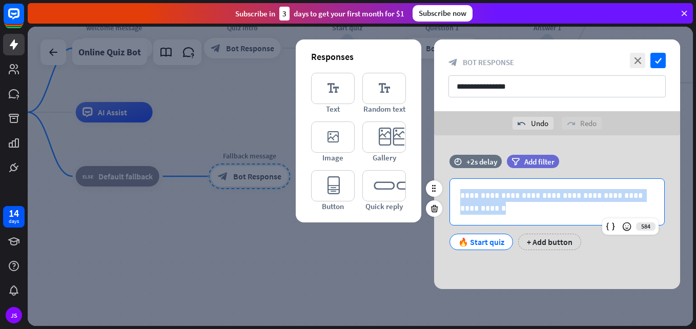
drag, startPoint x: 461, startPoint y: 195, endPoint x: 508, endPoint y: 222, distance: 54.6
click at [508, 222] on div "**********" at bounding box center [557, 202] width 214 height 46
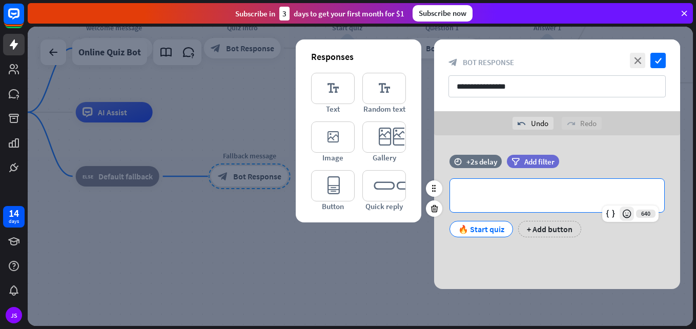
click at [628, 211] on icon at bounding box center [627, 214] width 10 height 10
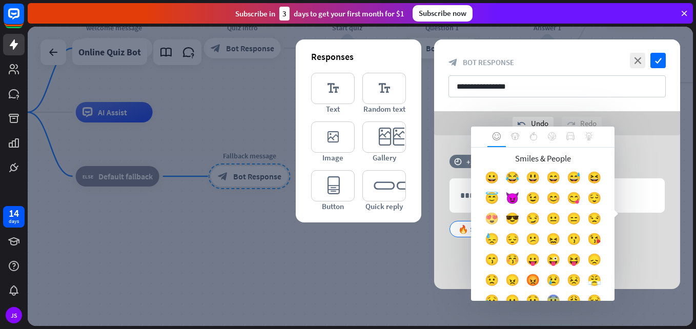
click at [502, 217] on div "😍" at bounding box center [491, 221] width 20 height 20
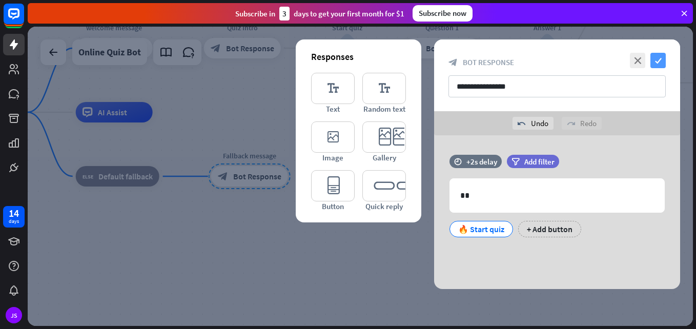
click at [660, 62] on icon "check" at bounding box center [657, 60] width 15 height 15
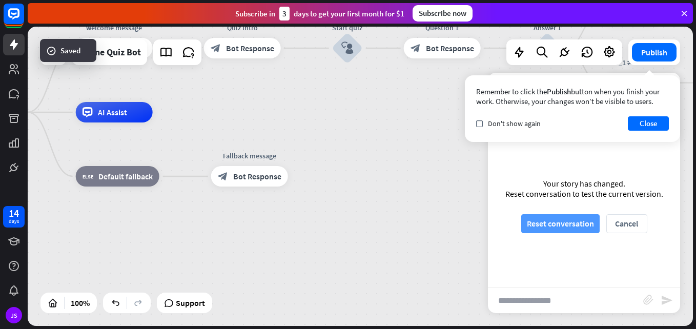
click at [574, 218] on button "Reset conversation" at bounding box center [560, 223] width 78 height 19
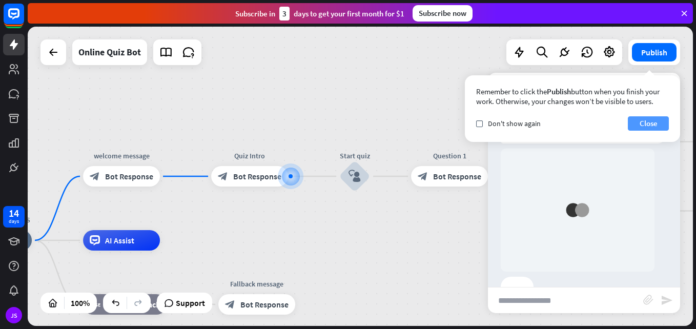
click at [642, 129] on button "Close" at bounding box center [648, 123] width 41 height 14
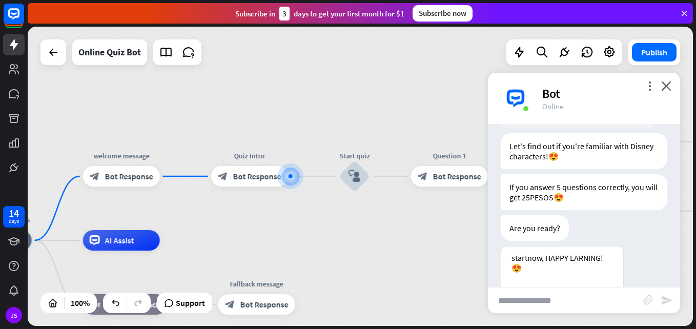
scroll to position [230, 0]
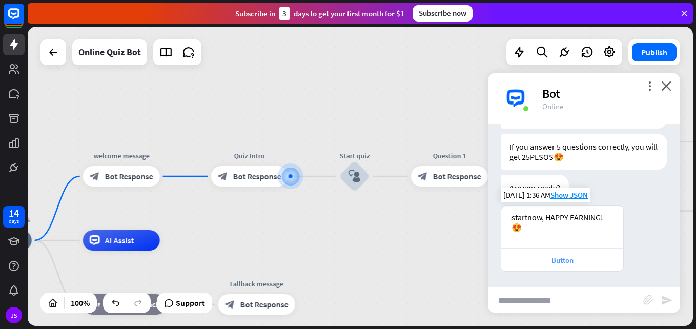
click at [583, 255] on div "Button" at bounding box center [562, 260] width 112 height 10
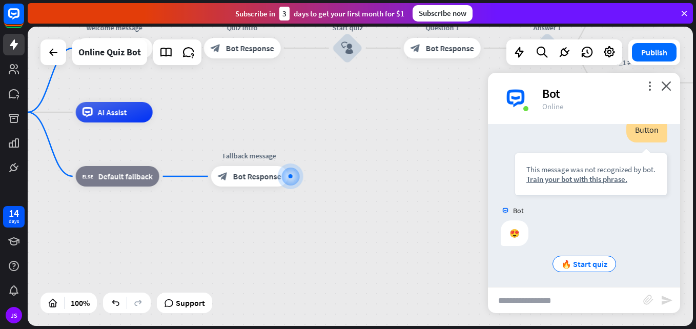
scroll to position [412, 0]
click at [153, 187] on div "Edit name more_horiz plus block_fallback Default fallback" at bounding box center [118, 176] width 84 height 20
click at [145, 183] on div "block_fallback Default fallback" at bounding box center [118, 176] width 84 height 20
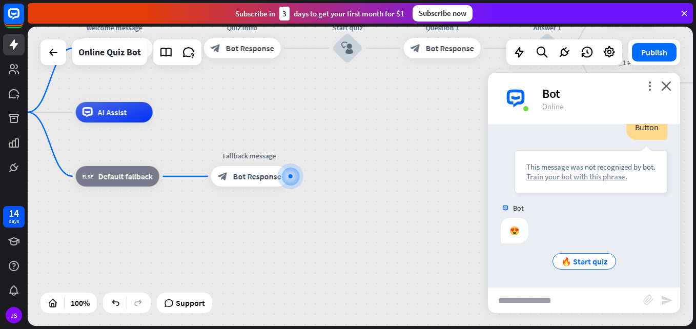
click at [597, 177] on div "Train your bot with this phrase." at bounding box center [590, 177] width 129 height 10
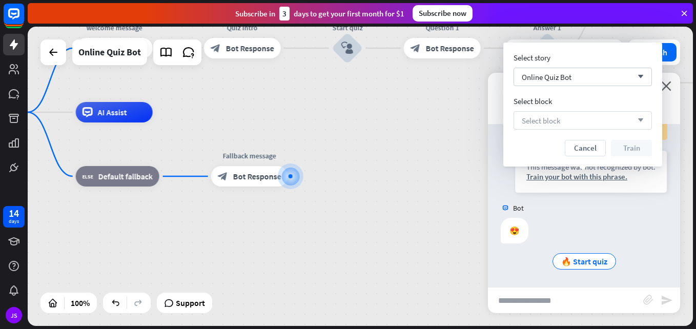
click at [571, 115] on div "Select block arrow_down" at bounding box center [583, 120] width 138 height 18
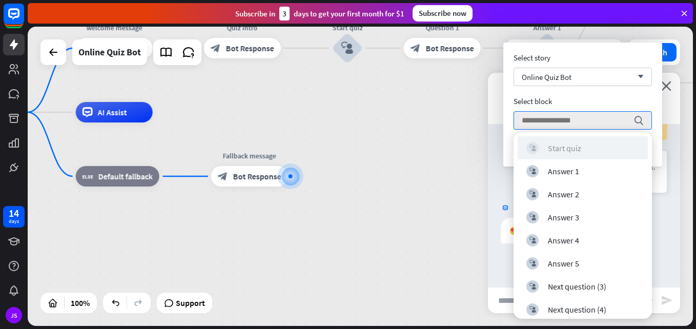
click at [583, 148] on div "block_user_input Start quiz" at bounding box center [582, 148] width 113 height 12
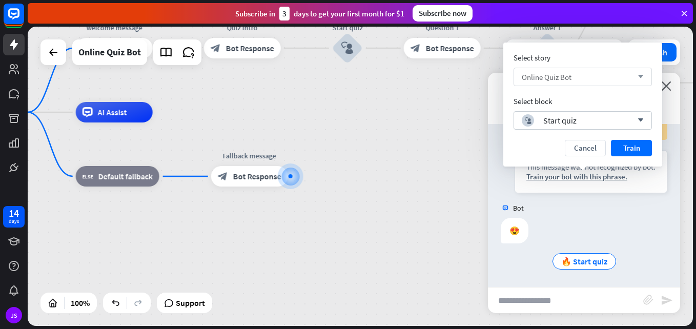
click at [602, 77] on div "Online Quiz Bot arrow_down" at bounding box center [583, 77] width 138 height 18
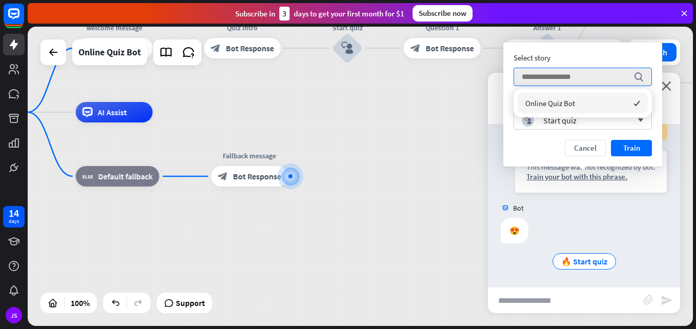
click at [603, 100] on div "Online Quiz Bot checked" at bounding box center [583, 103] width 130 height 20
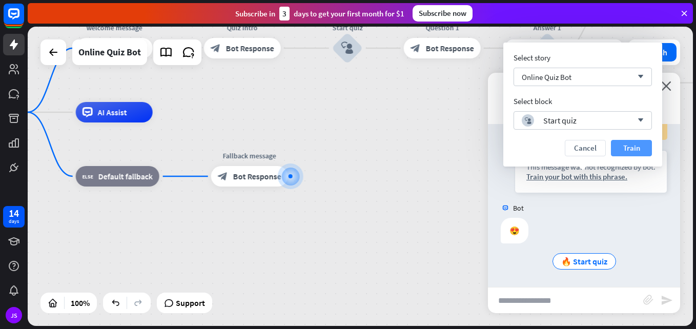
click at [631, 140] on button "Train" at bounding box center [631, 148] width 41 height 16
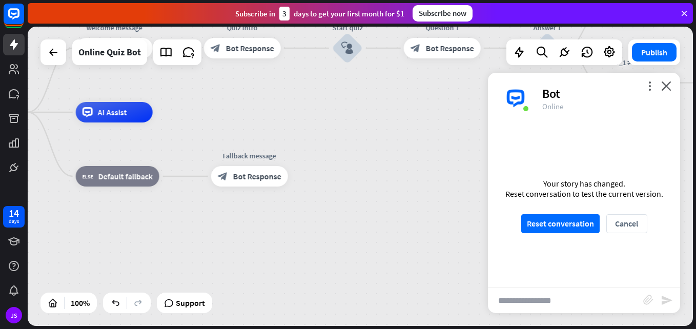
scroll to position [402, 0]
click at [571, 223] on button "Reset conversation" at bounding box center [560, 223] width 78 height 19
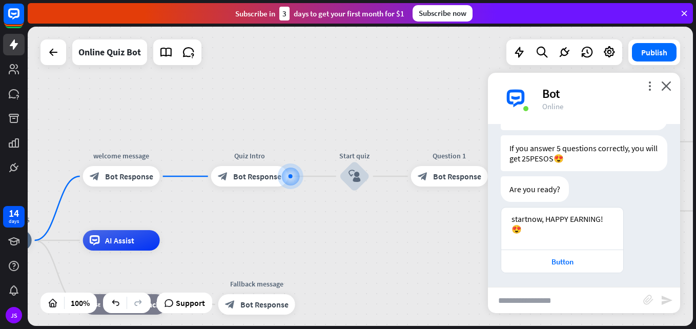
scroll to position [230, 0]
click at [576, 255] on div "Button" at bounding box center [562, 260] width 112 height 10
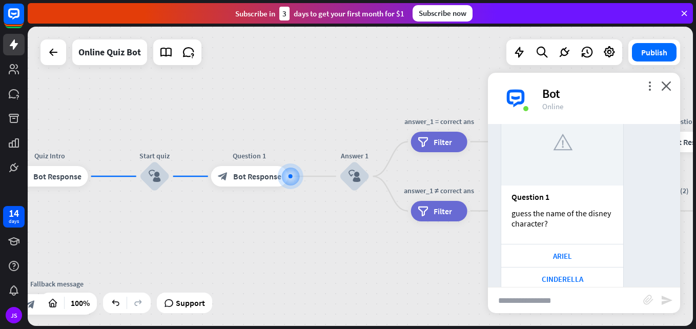
scroll to position [541, 0]
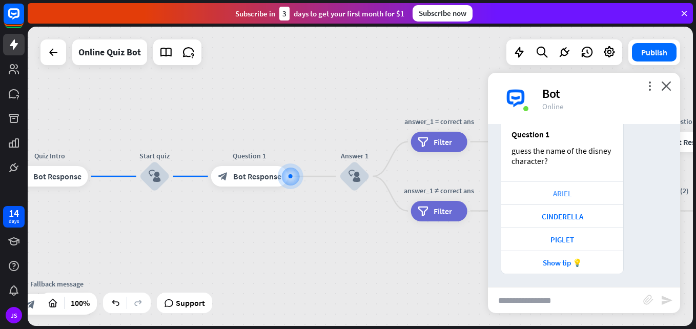
click at [599, 196] on div "ARIEL" at bounding box center [562, 194] width 112 height 10
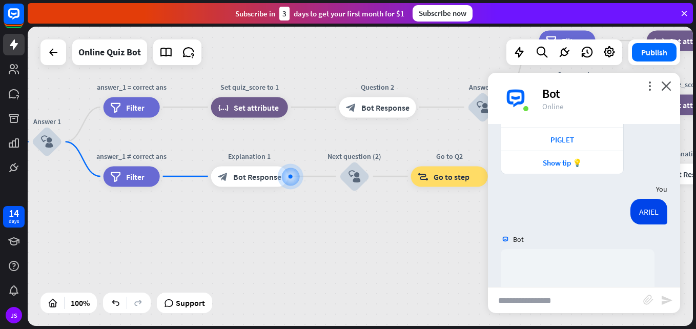
scroll to position [638, 0]
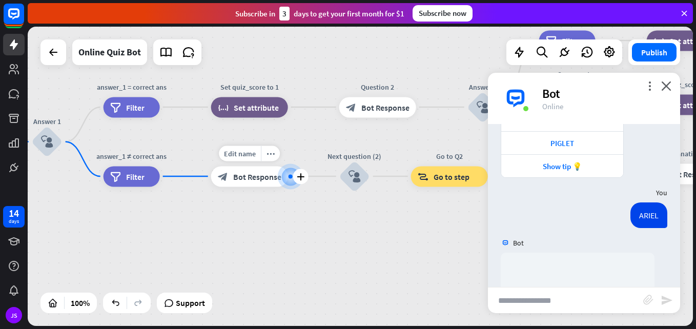
click at [264, 177] on span "Bot Response" at bounding box center [257, 176] width 48 height 10
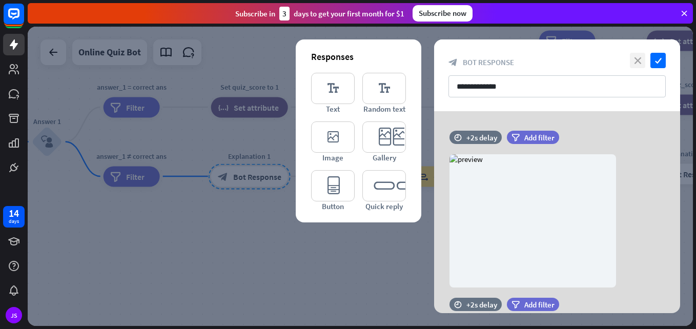
click at [640, 58] on icon "close" at bounding box center [637, 60] width 15 height 15
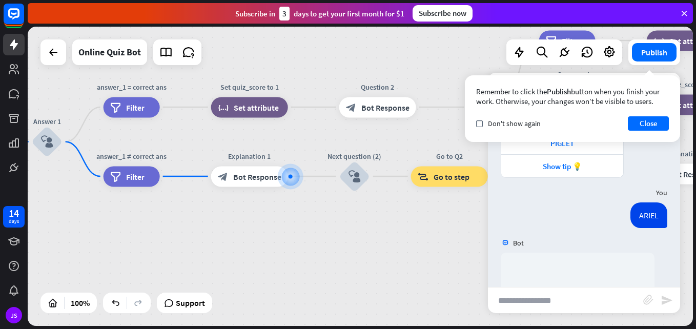
click at [585, 306] on input "text" at bounding box center [565, 301] width 155 height 26
click at [654, 126] on button "Close" at bounding box center [648, 123] width 41 height 14
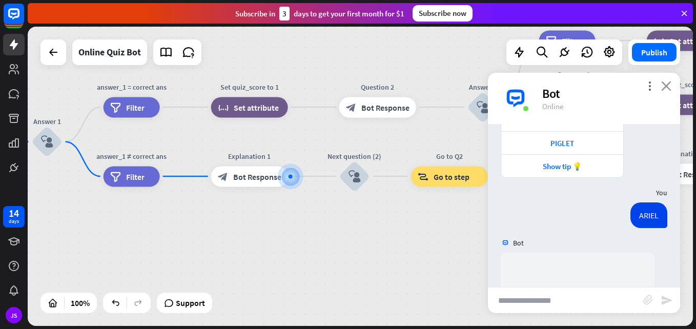
click at [667, 86] on icon "close" at bounding box center [666, 86] width 10 height 10
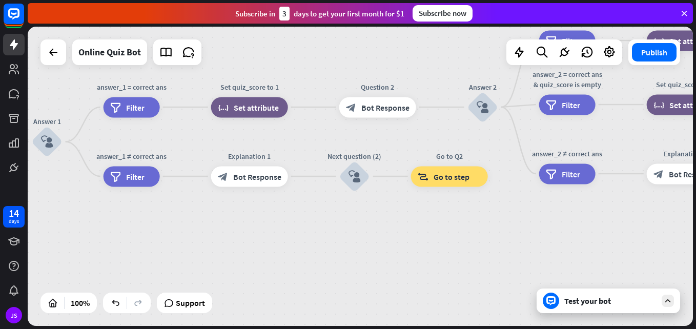
click at [571, 307] on div "Test your bot" at bounding box center [608, 301] width 143 height 25
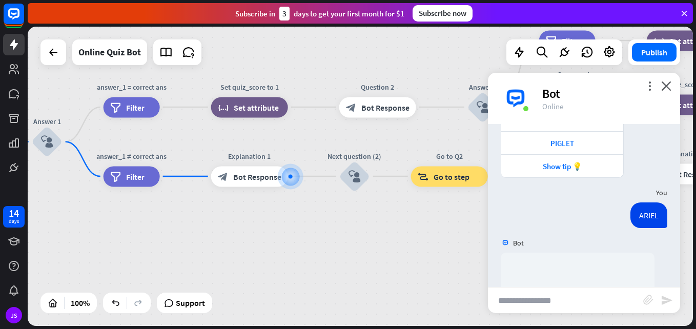
click at [571, 307] on input "text" at bounding box center [565, 301] width 155 height 26
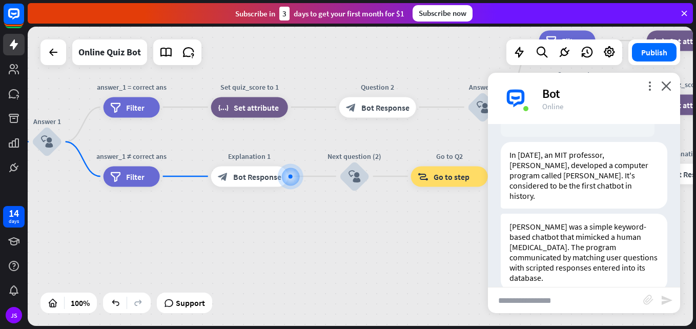
scroll to position [903, 0]
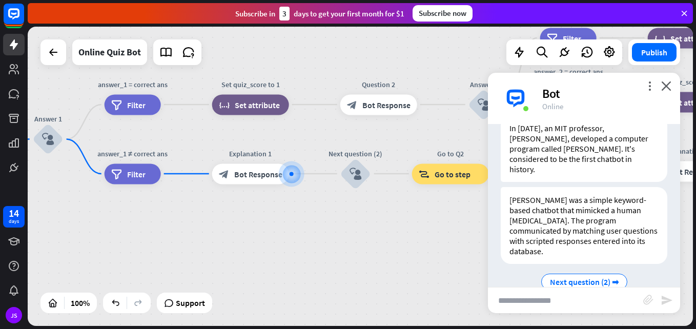
click at [664, 312] on div "WELCOME TO BOTMESS home_2 Start point welcome message block_bot_response Bot Re…" at bounding box center [360, 176] width 665 height 299
